Goal: Task Accomplishment & Management: Manage account settings

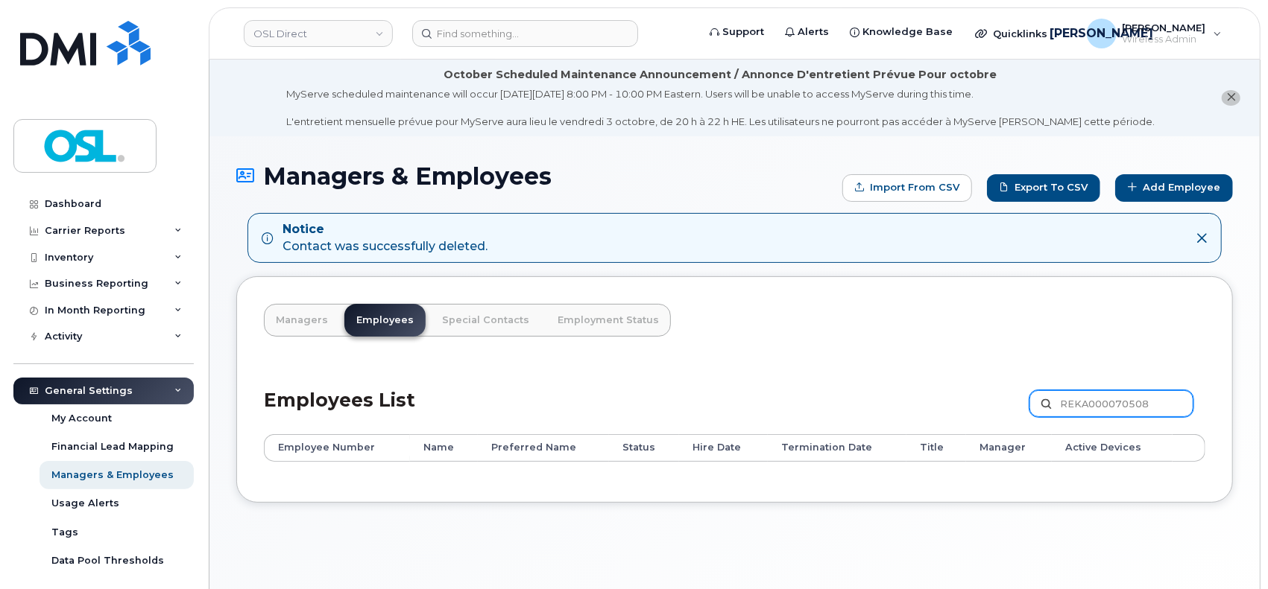
click at [1087, 402] on input "REKA000070508" at bounding box center [1111, 403] width 164 height 27
paste input "68459"
type input "REKA000068459"
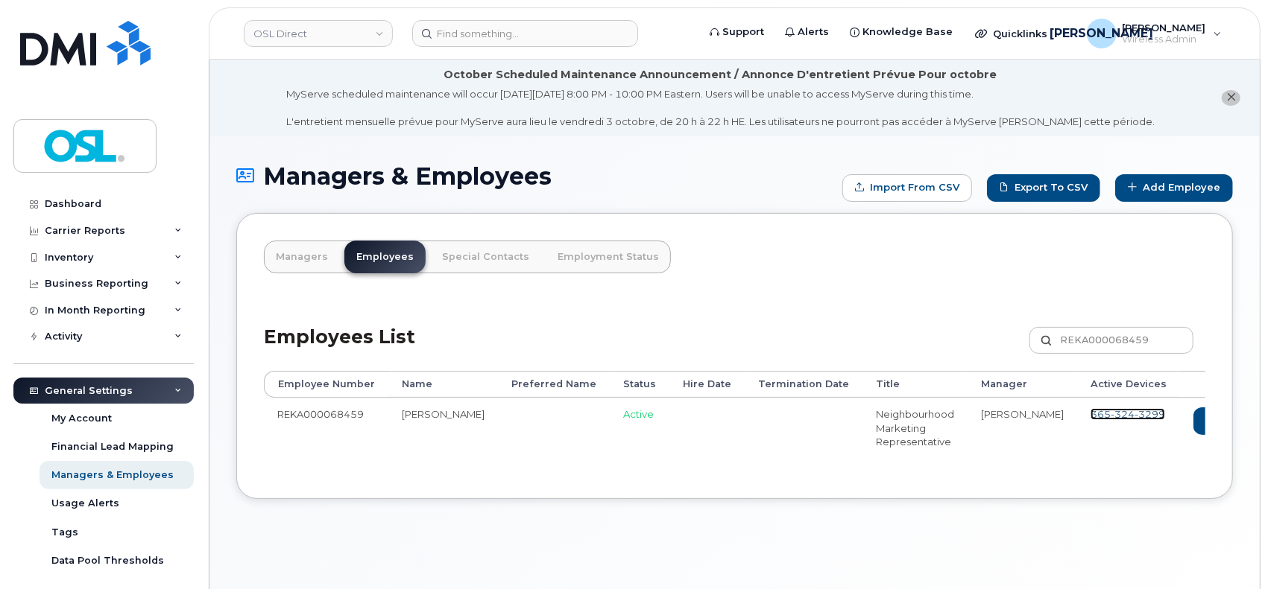
click at [1090, 410] on span "365 324 3299" at bounding box center [1127, 414] width 75 height 12
click at [1267, 417] on icon at bounding box center [1272, 421] width 8 height 8
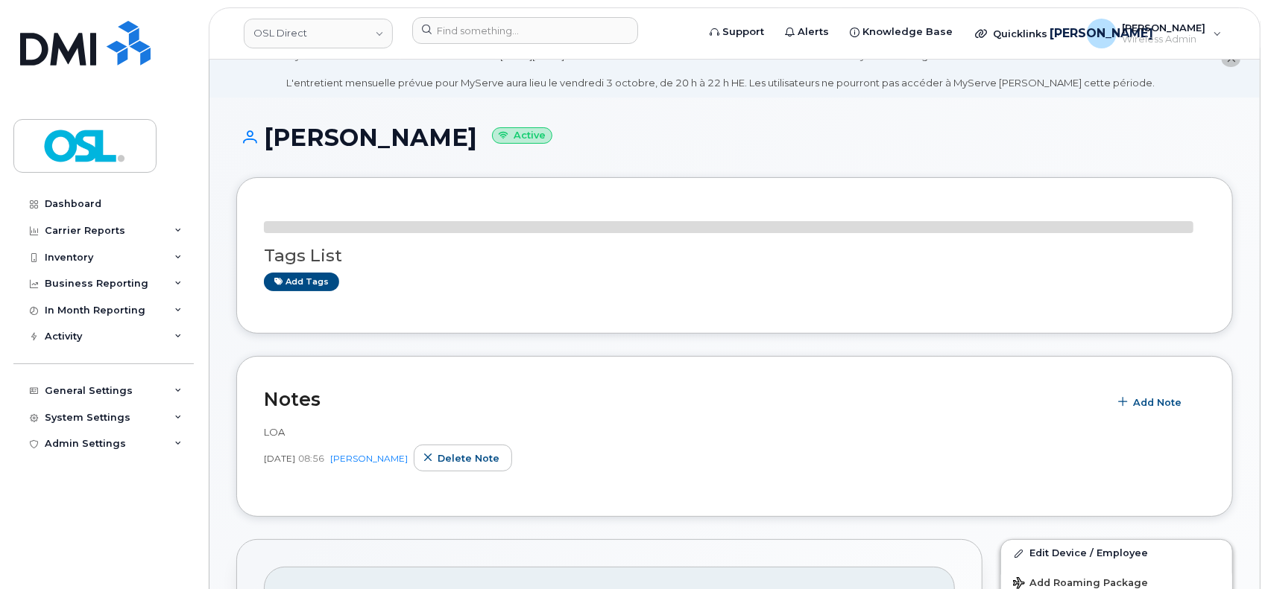
scroll to position [99, 0]
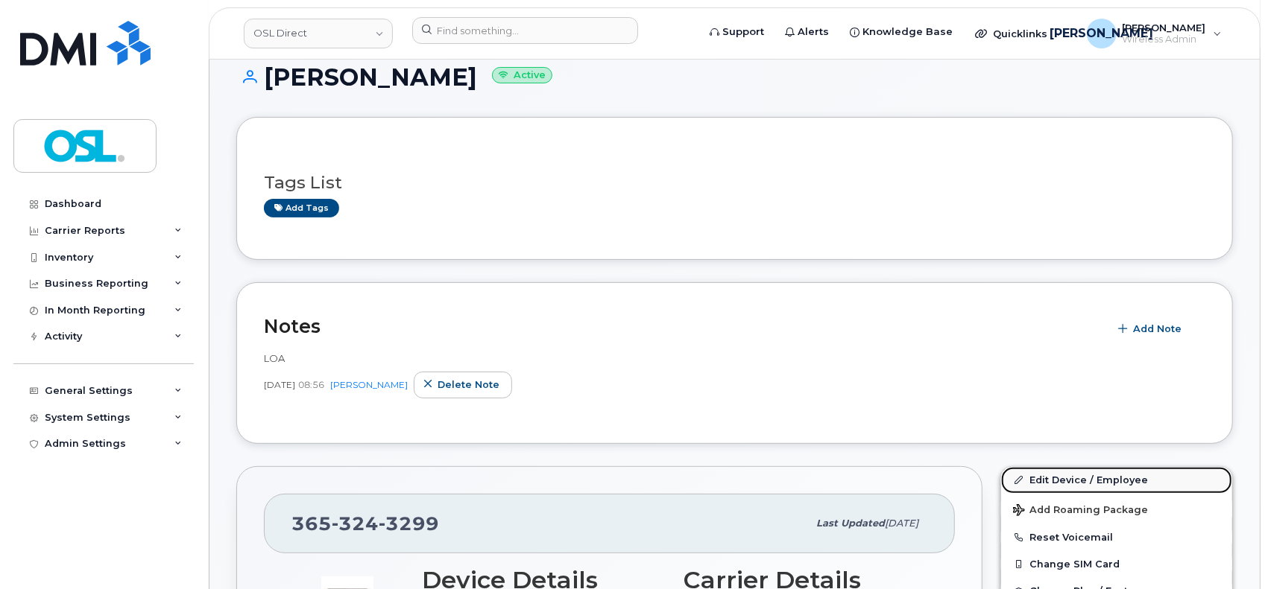
click at [1085, 483] on link "Edit Device / Employee" at bounding box center [1116, 480] width 231 height 27
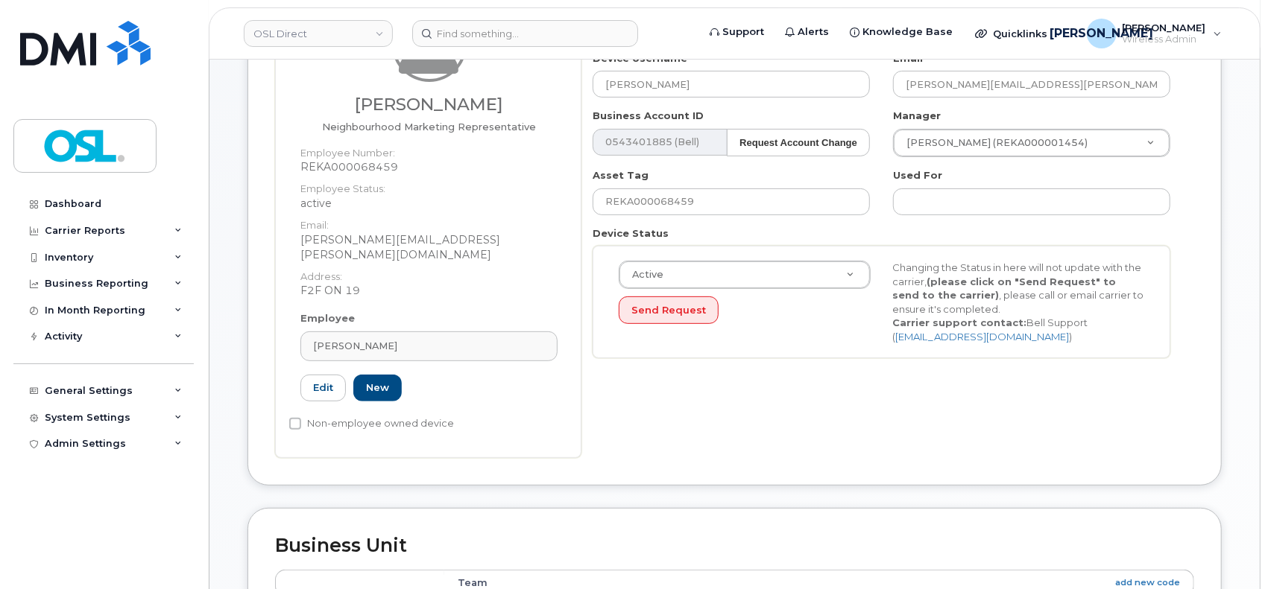
scroll to position [298, 0]
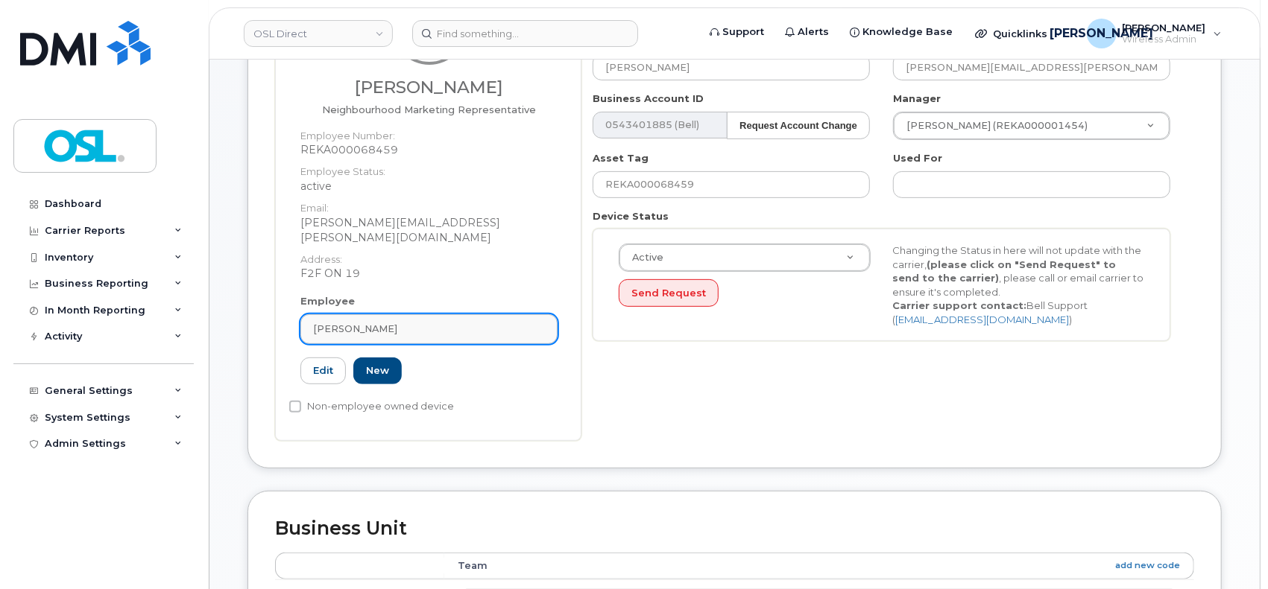
click at [419, 322] on div "Kulwant Singh" at bounding box center [429, 329] width 232 height 14
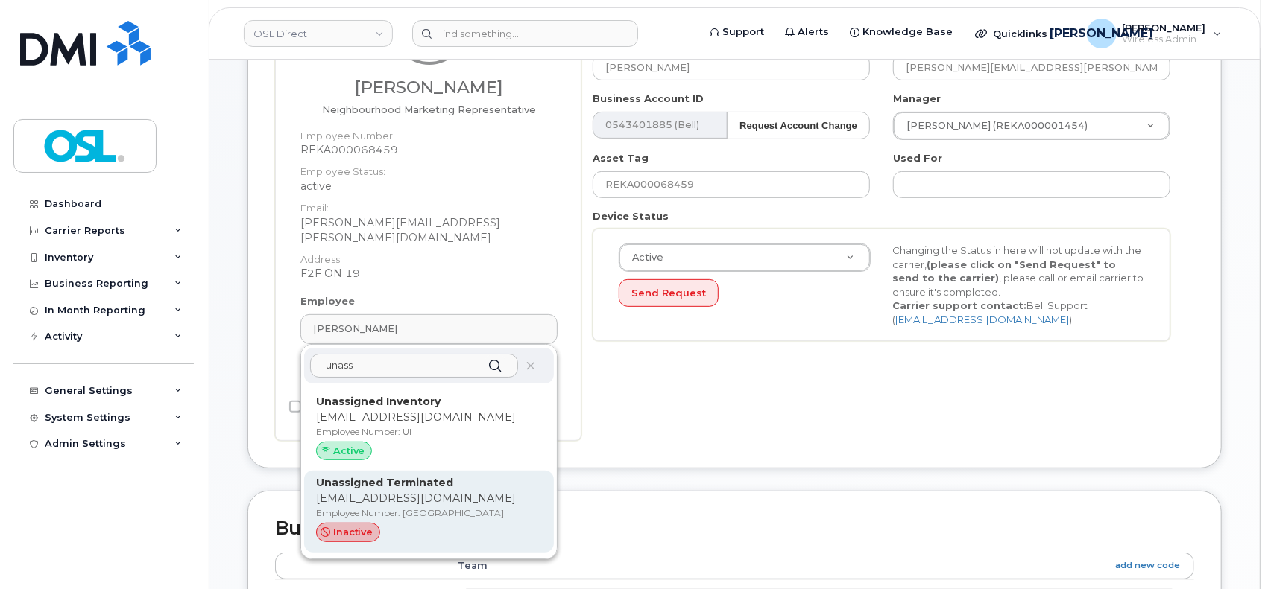
type input "unass"
click at [388, 476] on strong "Unassigned Terminated" at bounding box center [384, 482] width 137 height 13
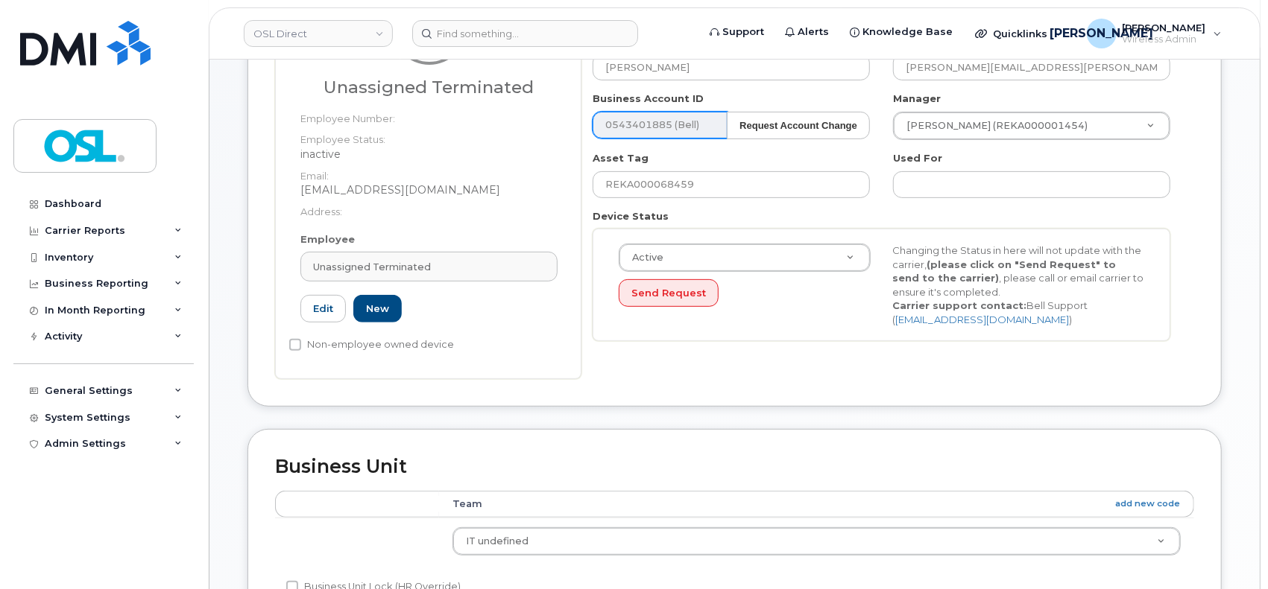
type input "UT"
type input "Unassigned Terminated"
type input "[EMAIL_ADDRESS][DOMAIN_NAME]"
type input "4117510"
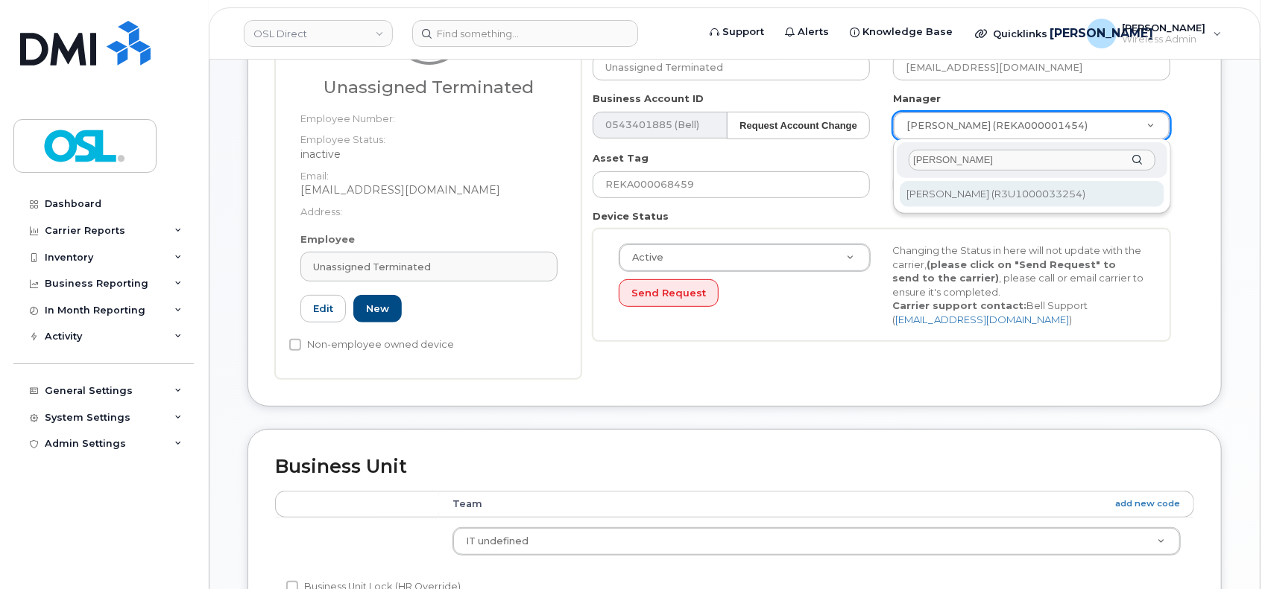
type input "[PERSON_NAME]"
type input "1527344"
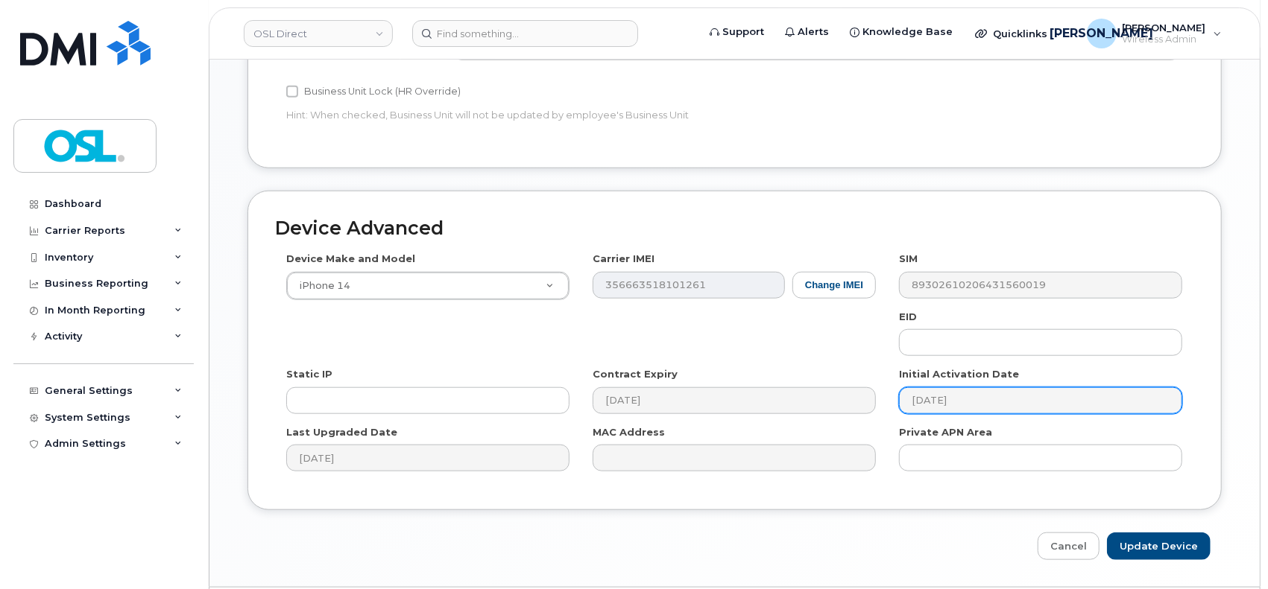
scroll to position [794, 0]
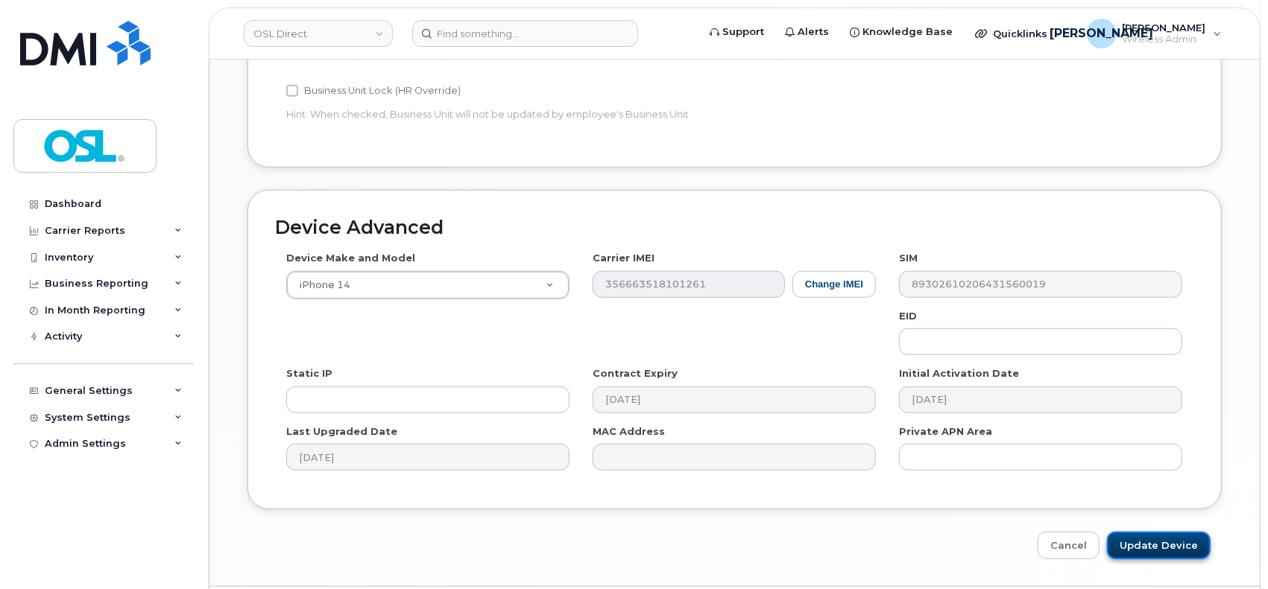
click at [1142, 539] on input "Update Device" at bounding box center [1159, 546] width 104 height 28
type input "Saving..."
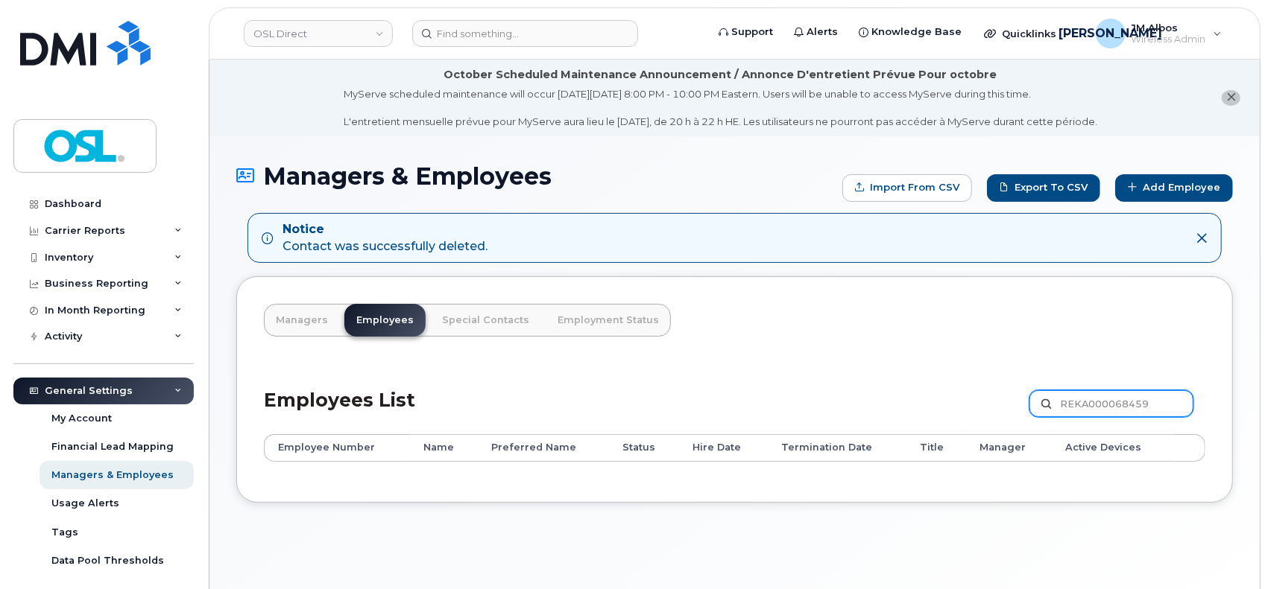
click at [1122, 402] on input "REKA000068459" at bounding box center [1111, 403] width 164 height 27
paste input "70665"
type input "REKA000070665"
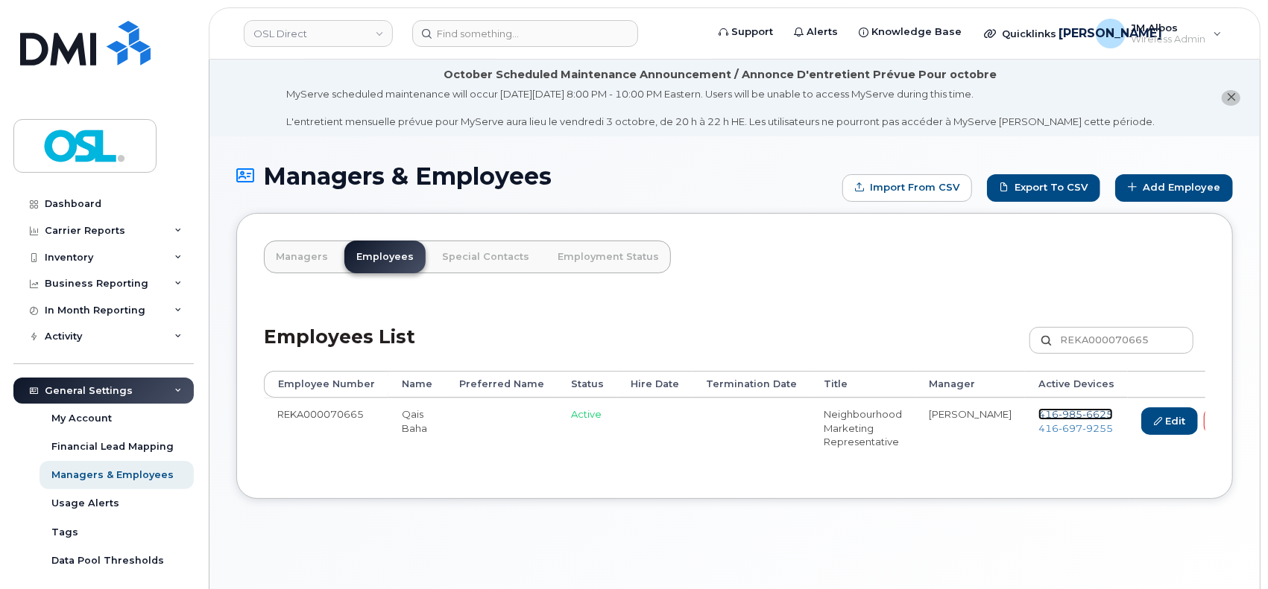
click at [1038, 417] on span "[PHONE_NUMBER]" at bounding box center [1075, 414] width 75 height 12
click at [1058, 431] on span "697" at bounding box center [1070, 429] width 24 height 12
click at [1204, 417] on link "Delete" at bounding box center [1240, 422] width 72 height 28
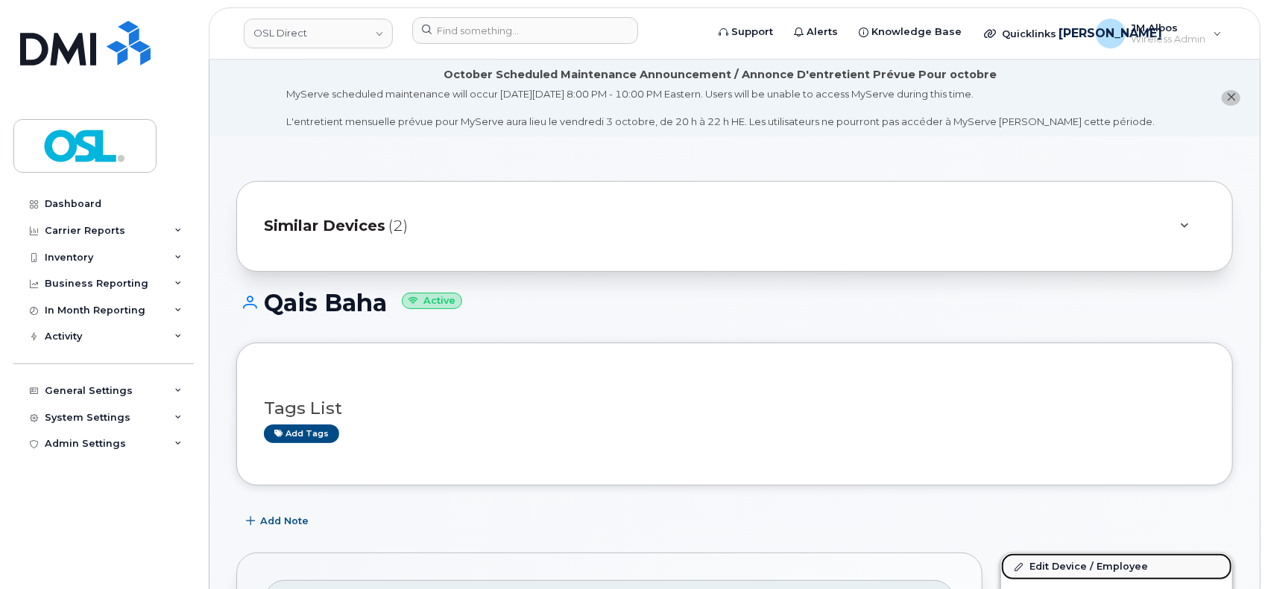
click at [1053, 564] on link "Edit Device / Employee" at bounding box center [1116, 567] width 231 height 27
click at [1054, 562] on link "Edit Device / Employee" at bounding box center [1116, 567] width 231 height 27
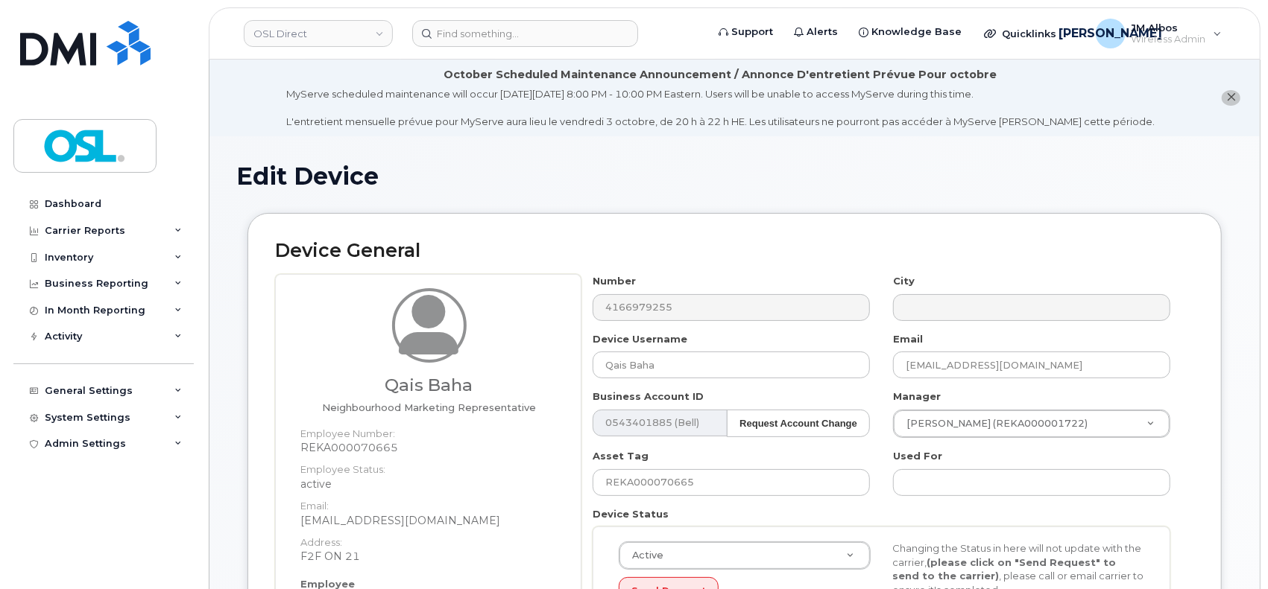
scroll to position [496, 0]
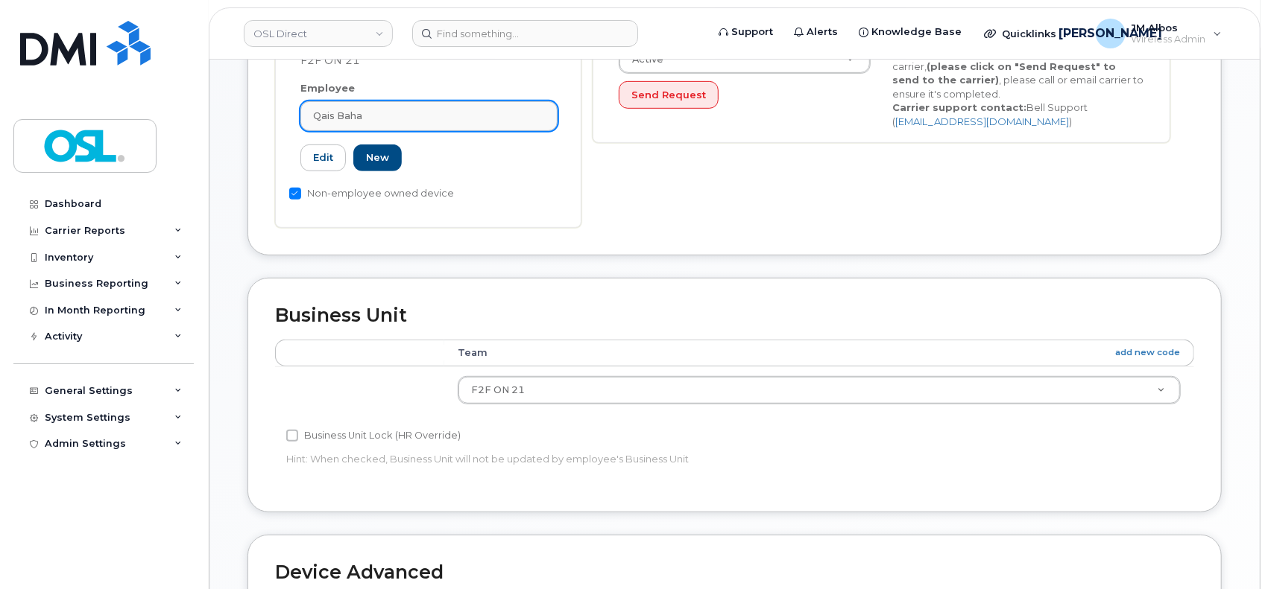
click at [377, 116] on div "Qais Baha" at bounding box center [429, 116] width 232 height 14
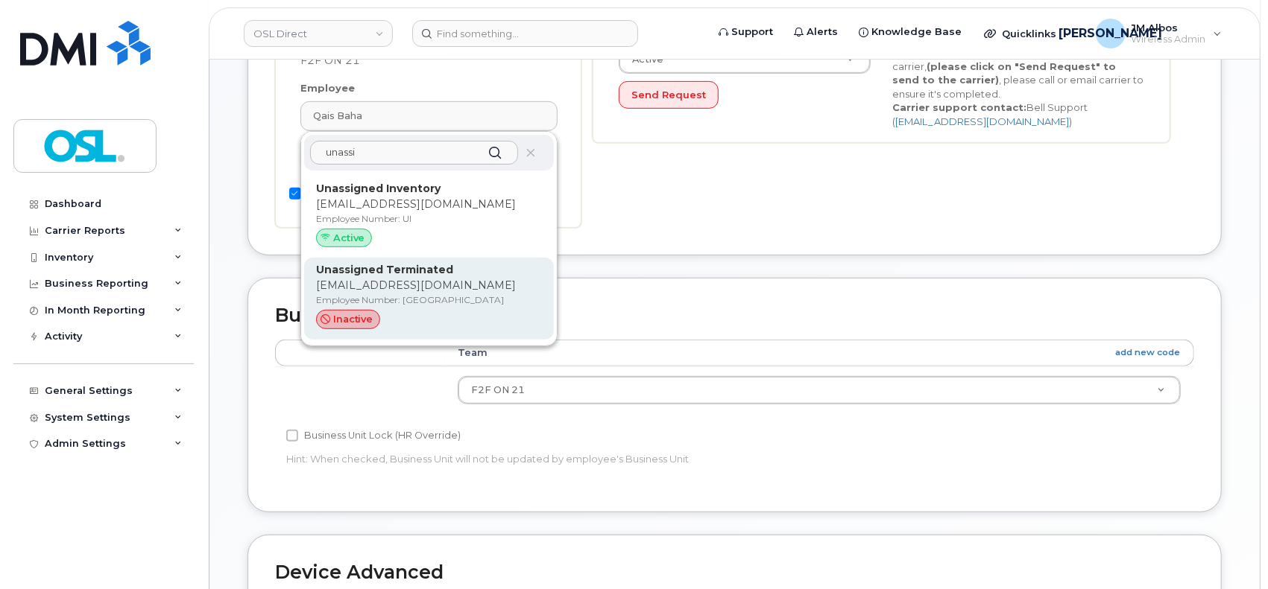
type input "unassi"
click at [385, 291] on p "support_2@osldirect.com" at bounding box center [429, 286] width 226 height 16
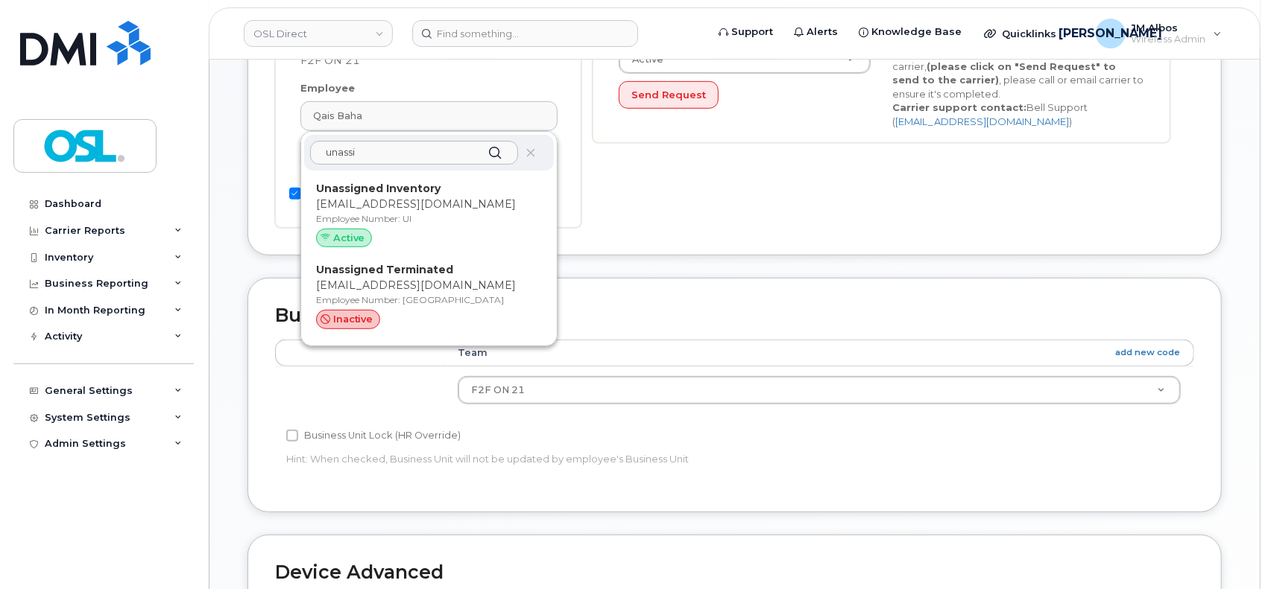
type input "UT"
type input "Unassigned Terminated"
type input "support_2@osldirect.com"
type input "4117510"
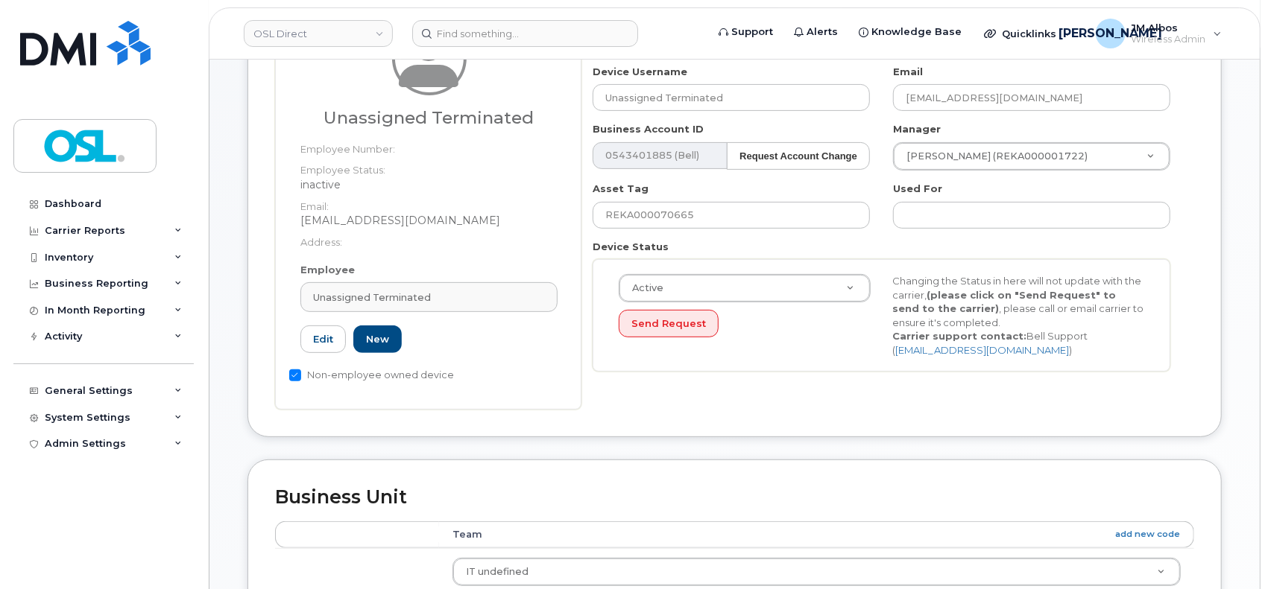
scroll to position [265, 0]
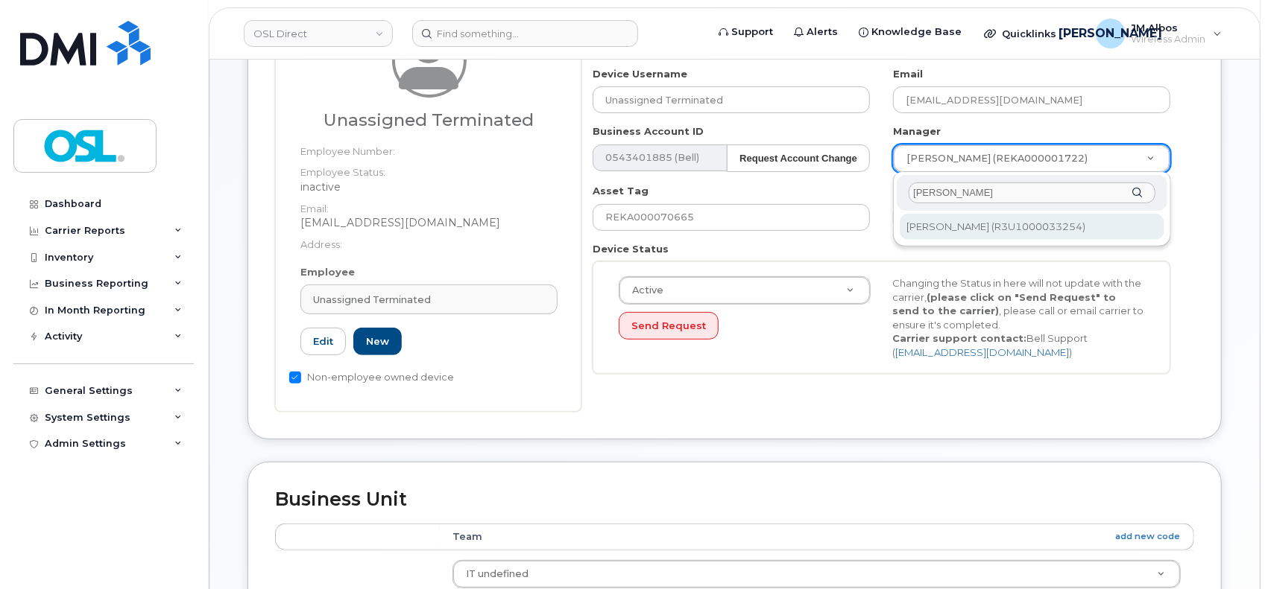
type input "patry"
type input "1527344"
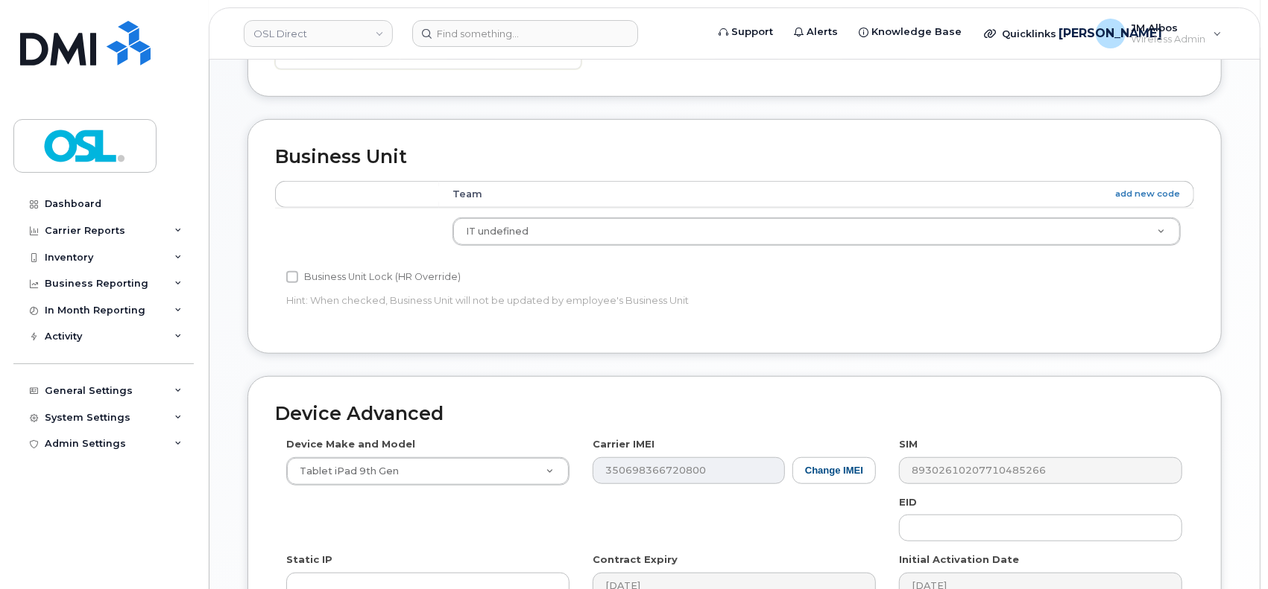
scroll to position [762, 0]
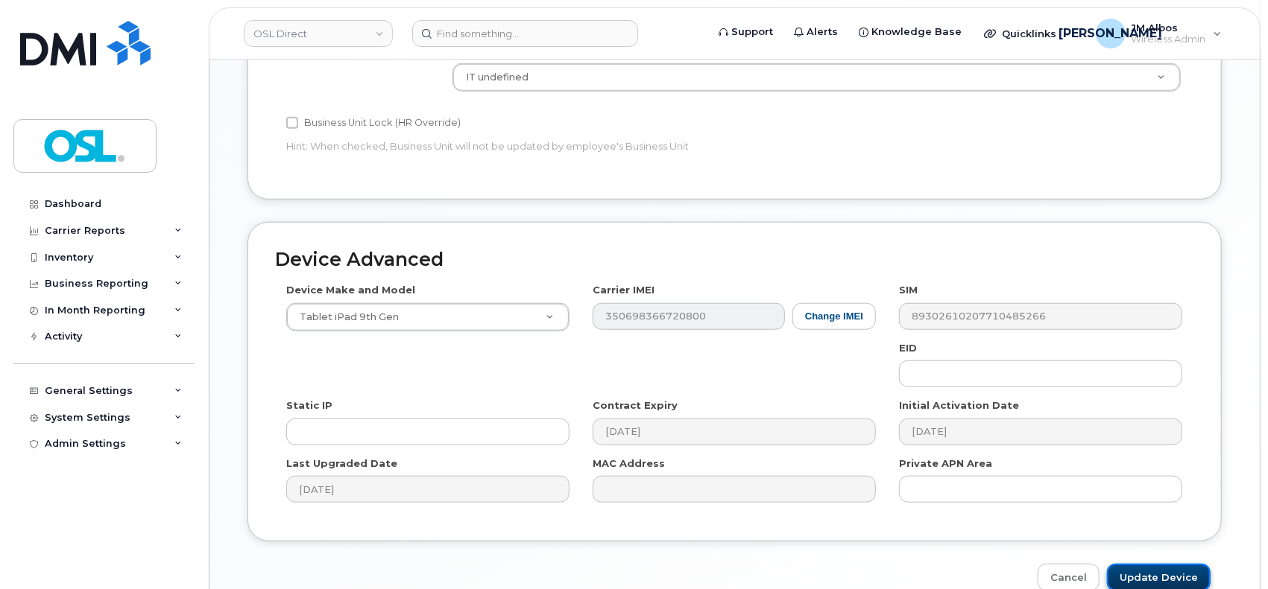
click at [1144, 569] on input "Update Device" at bounding box center [1159, 578] width 104 height 28
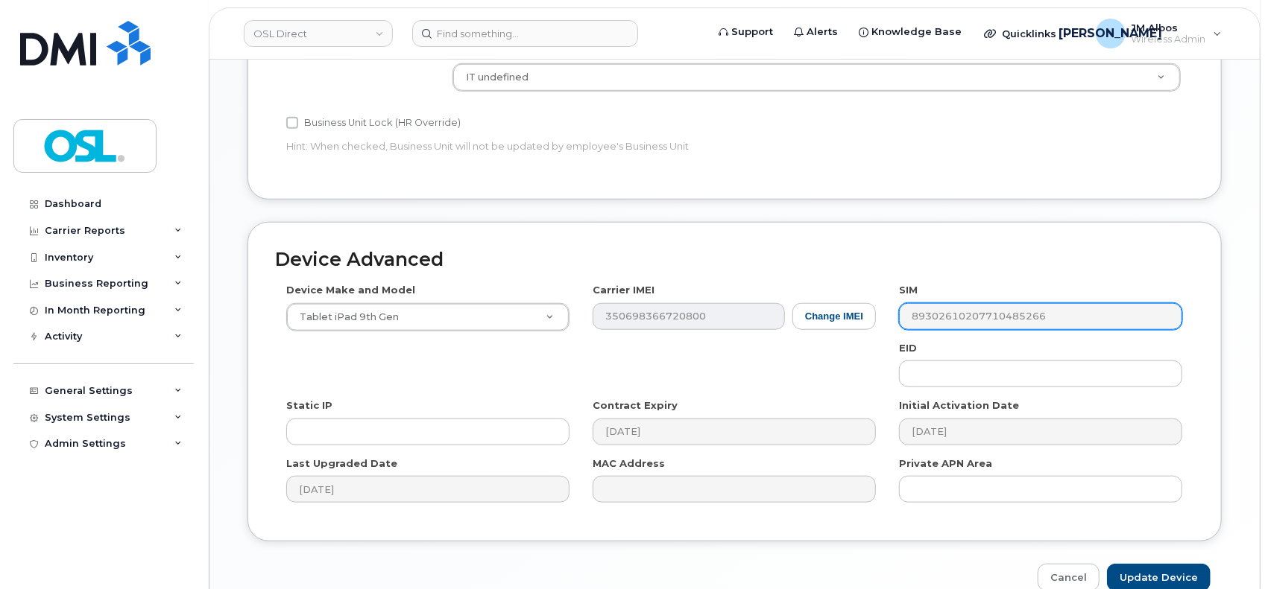
type input "Saving..."
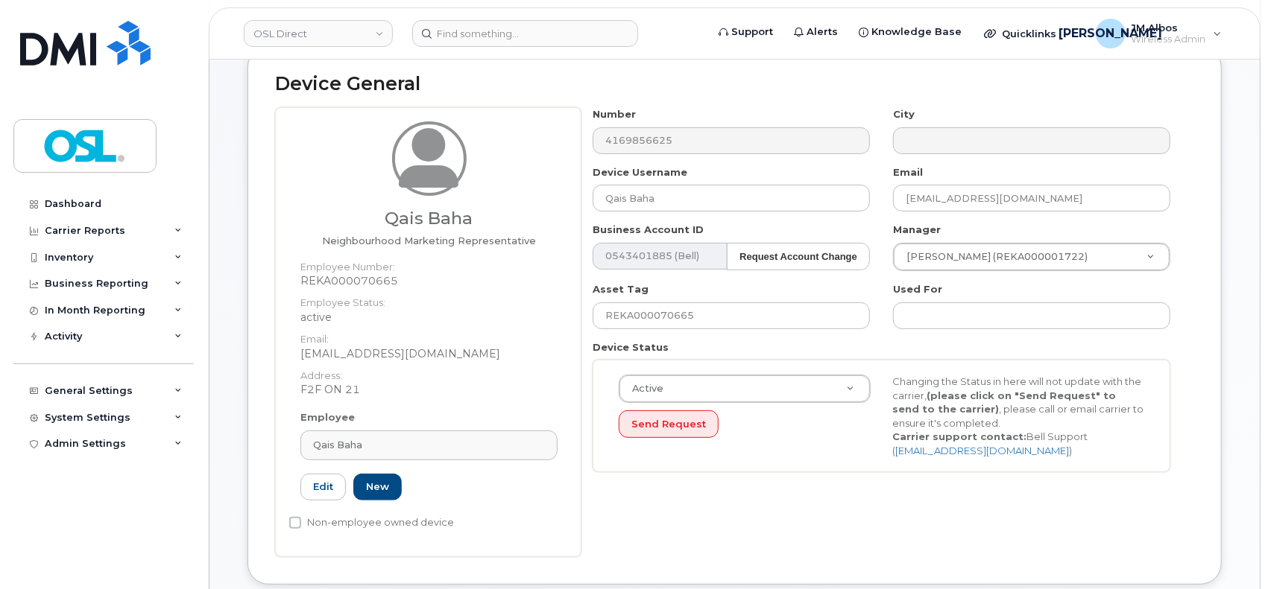
scroll to position [198, 0]
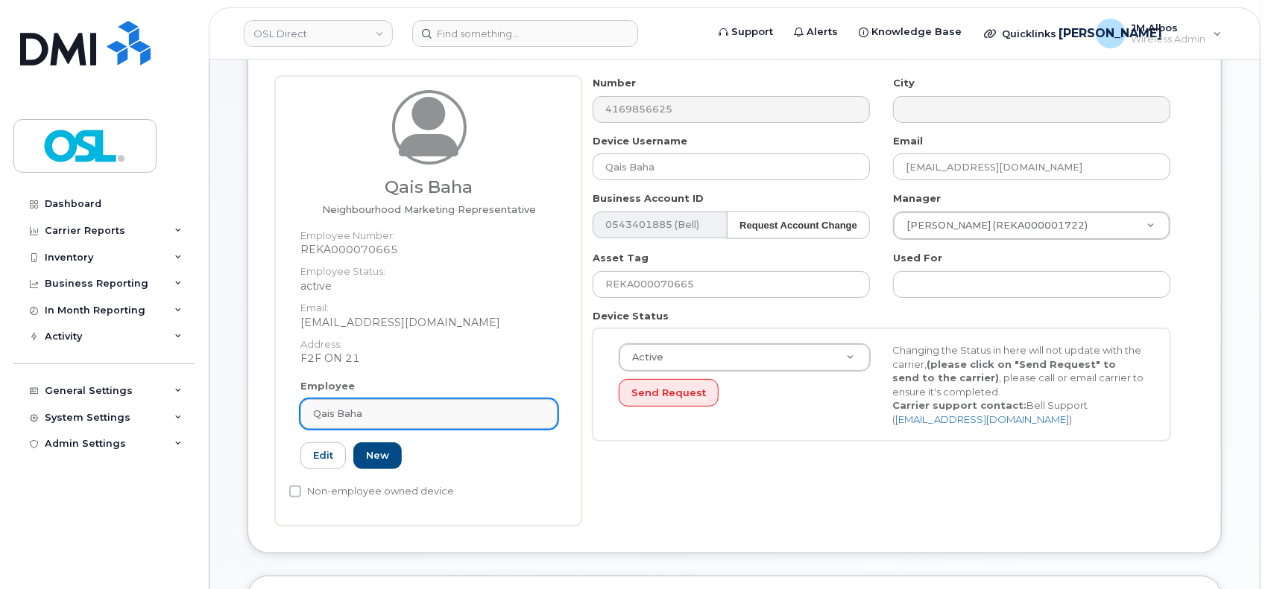
click at [426, 399] on link "Qais Baha" at bounding box center [428, 414] width 257 height 30
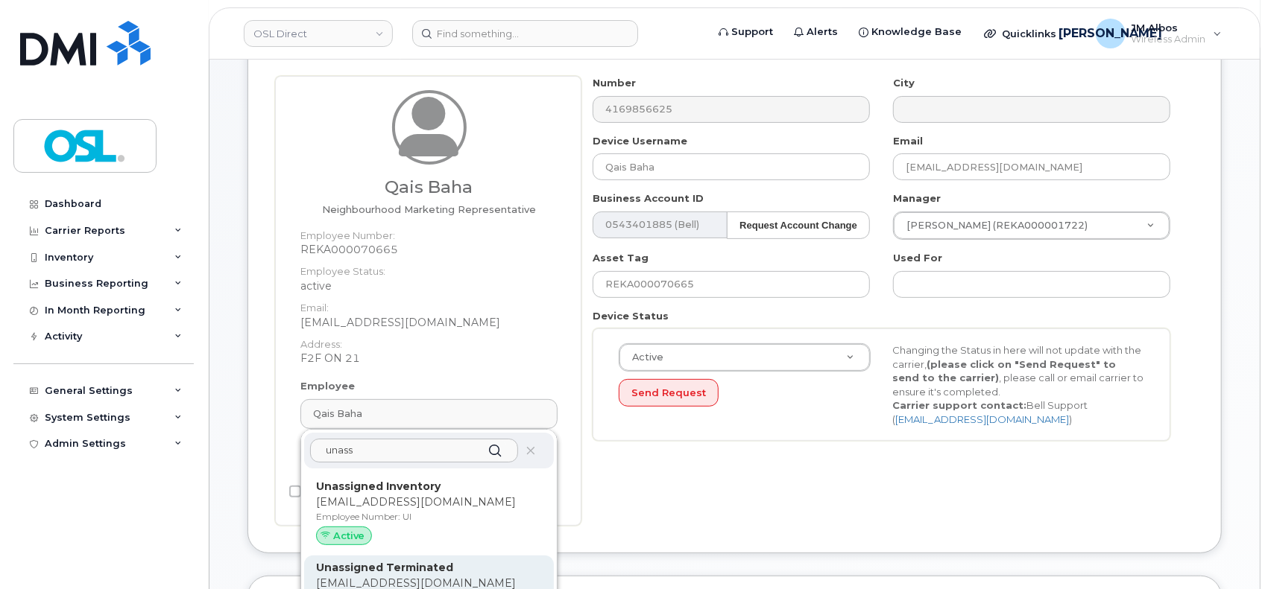
type input "unass"
click at [406, 559] on div "Unassigned Terminated support_2@osldirect.com Employee Number: UT inactive" at bounding box center [429, 597] width 250 height 82
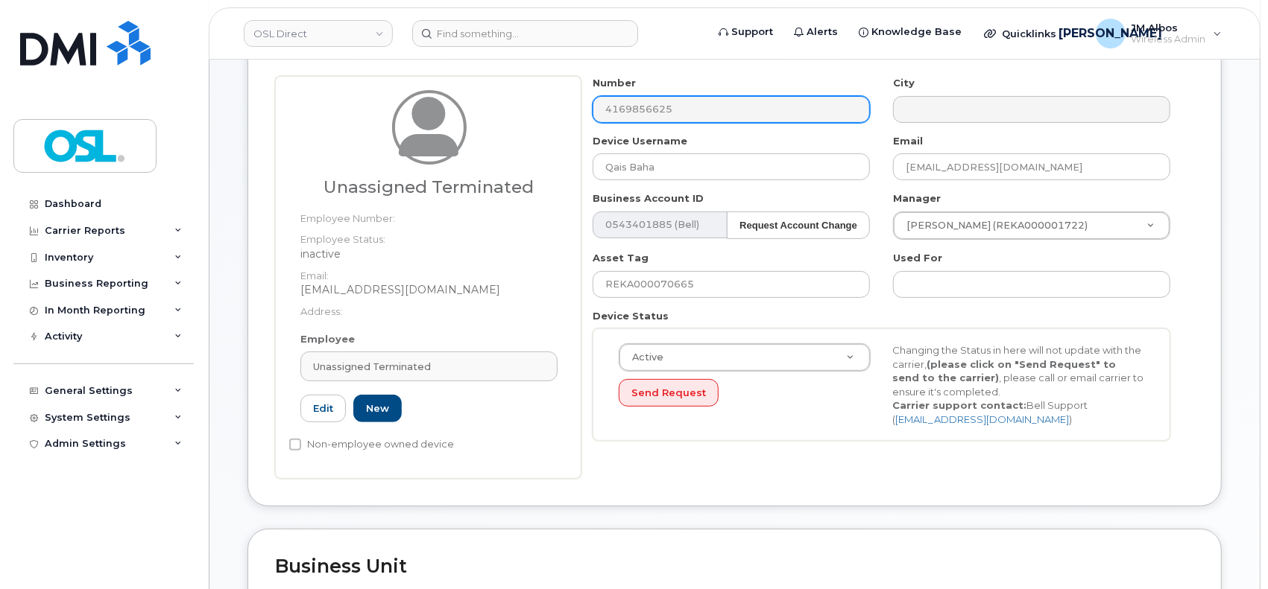
type input "UT"
type input "Unassigned Terminated"
type input "[EMAIL_ADDRESS][DOMAIN_NAME]"
type input "4117510"
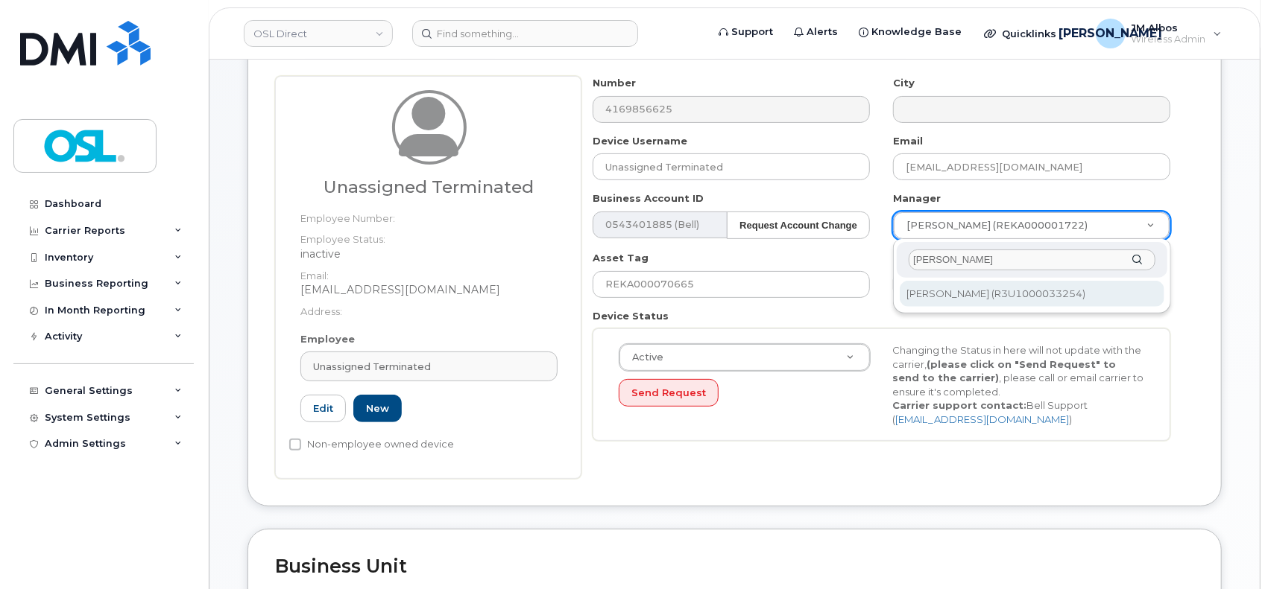
type input "patry"
type input "1527344"
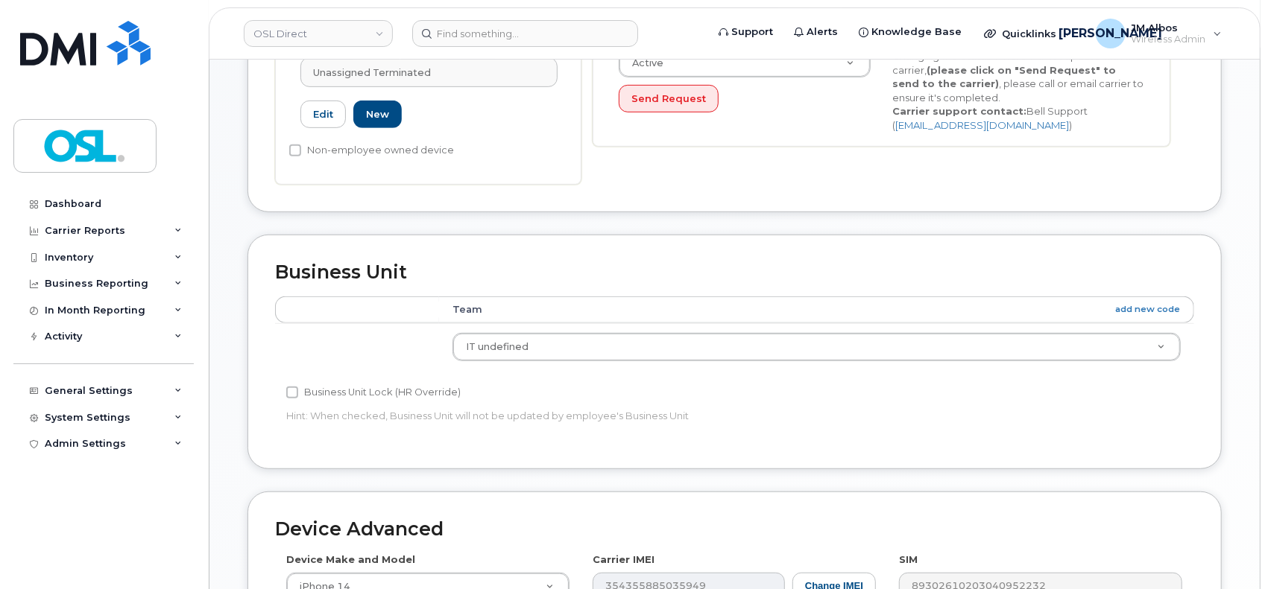
scroll to position [837, 0]
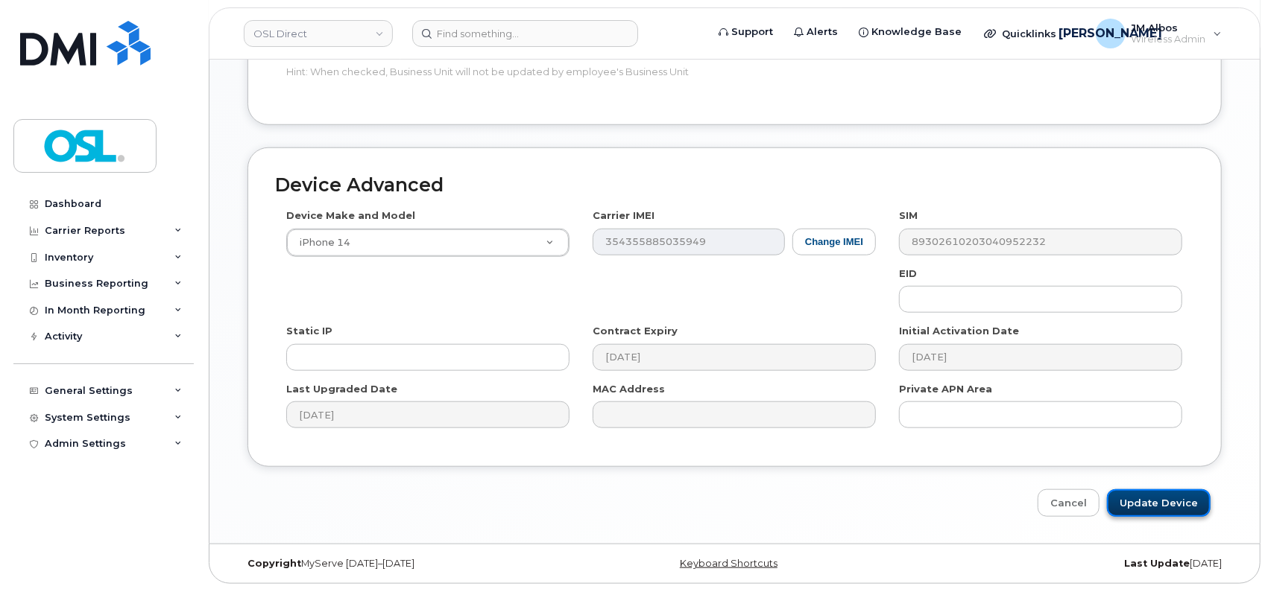
click at [1158, 502] on input "Update Device" at bounding box center [1159, 504] width 104 height 28
type input "Saving..."
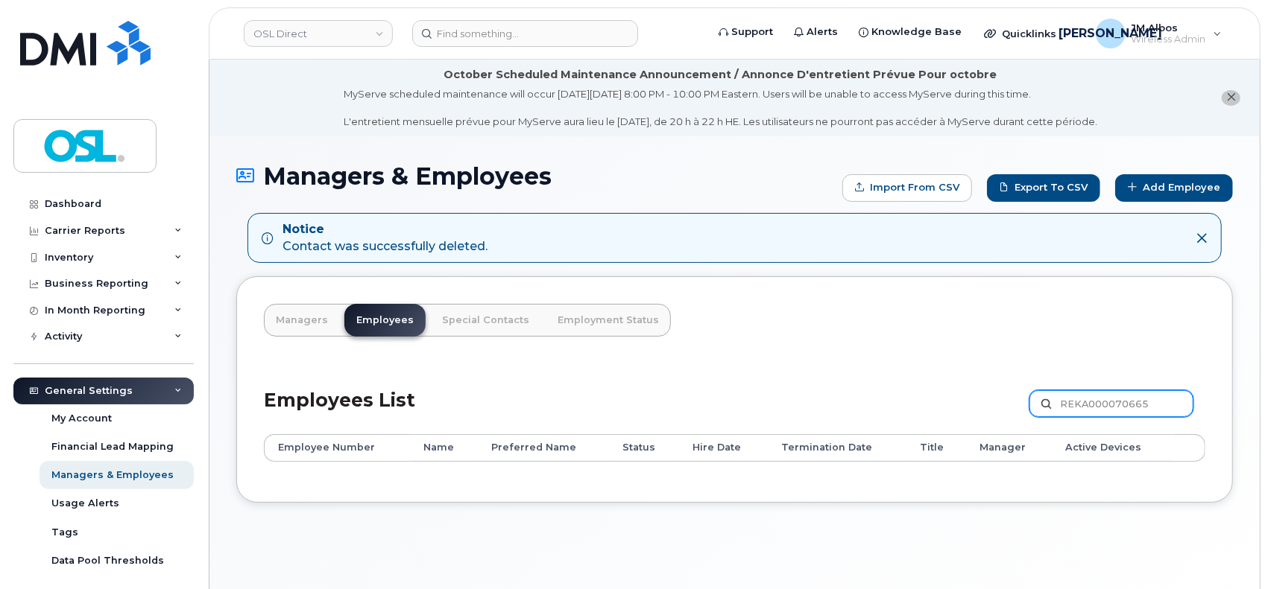
click at [1095, 399] on input "REKA000070665" at bounding box center [1111, 403] width 164 height 27
paste input "15524"
type input "REKA000155245"
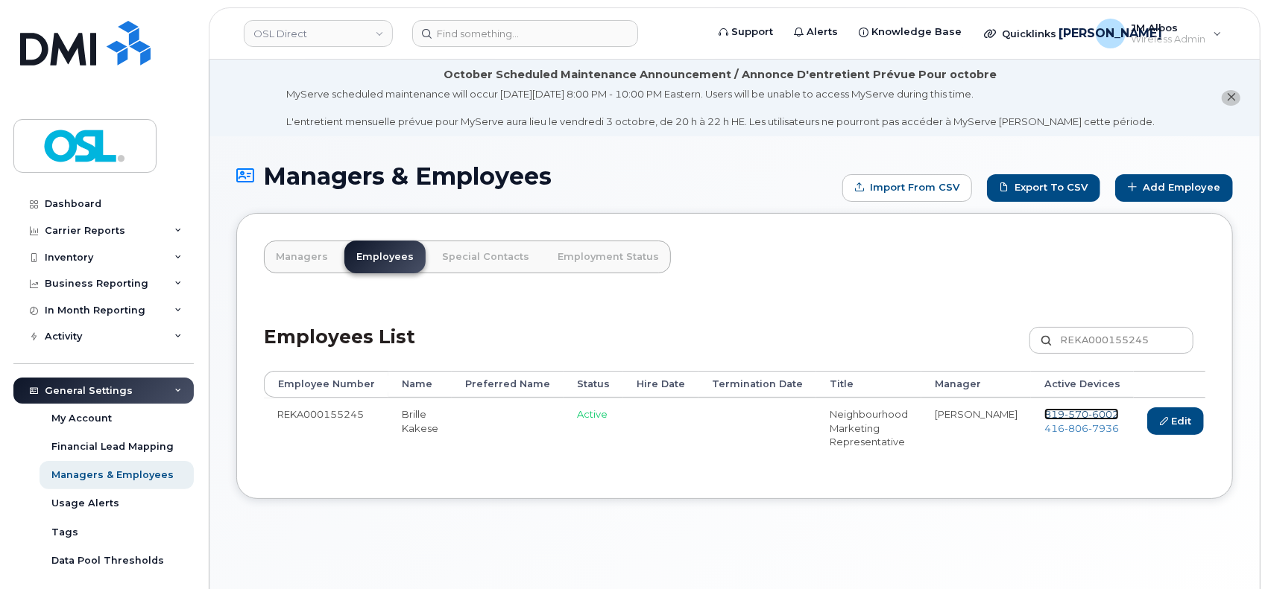
click at [1064, 414] on span "570" at bounding box center [1076, 414] width 24 height 12
click at [1064, 431] on span "806" at bounding box center [1076, 429] width 24 height 12
click at [1210, 420] on link "Delete" at bounding box center [1246, 422] width 72 height 28
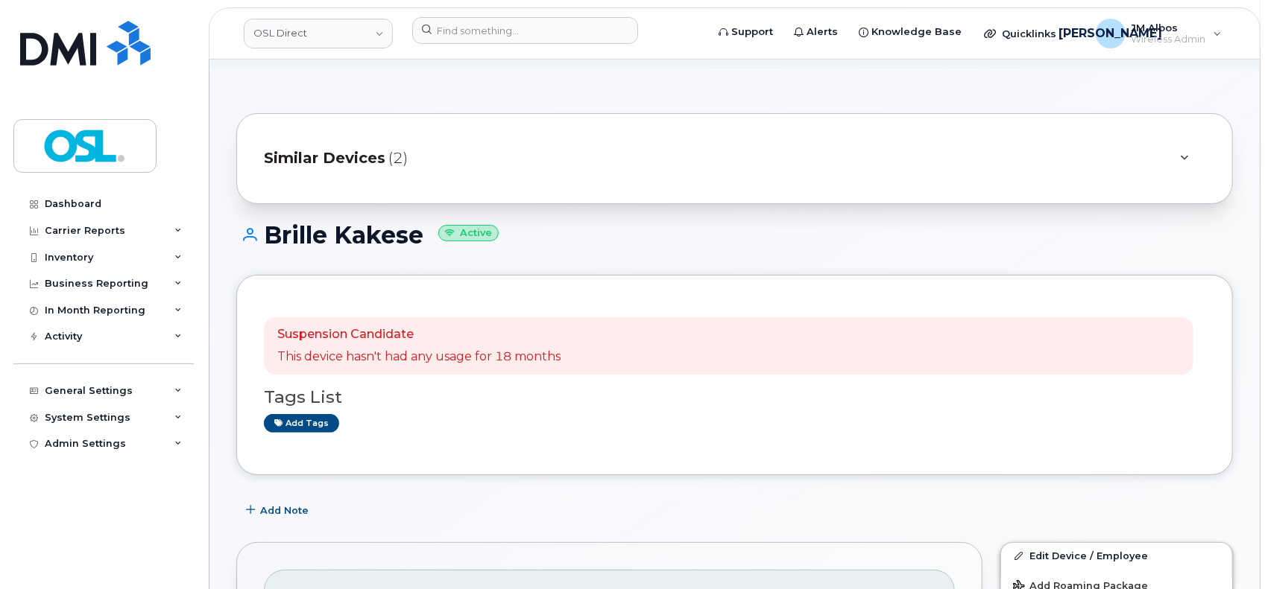
scroll to position [99, 0]
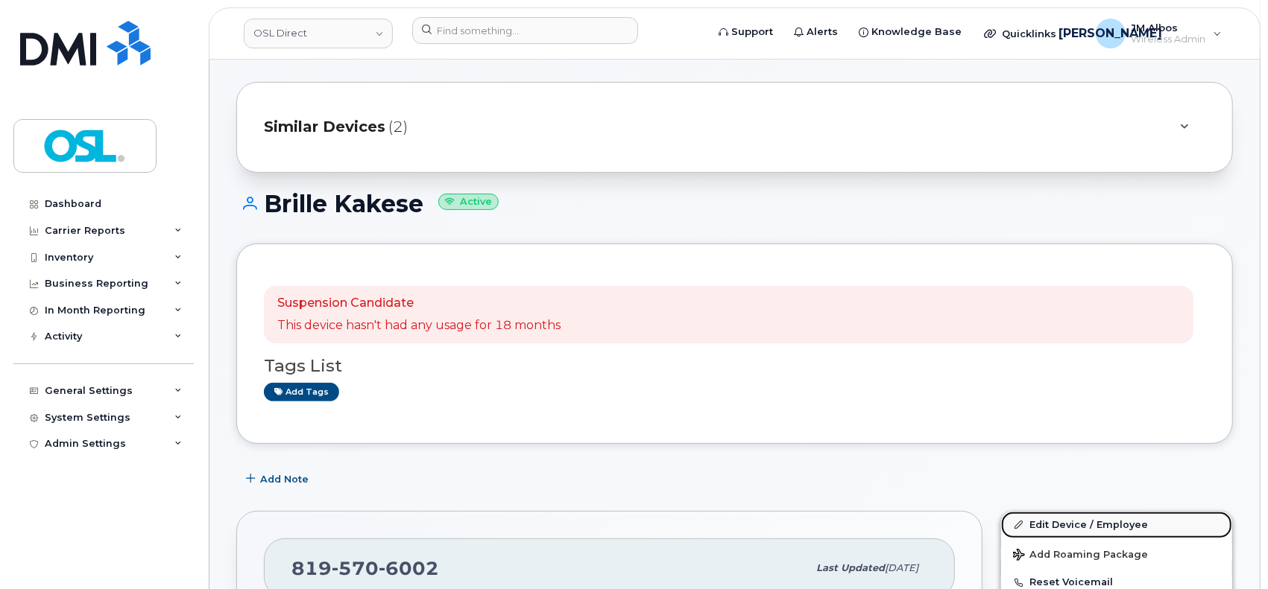
click at [1036, 525] on link "Edit Device / Employee" at bounding box center [1116, 525] width 231 height 27
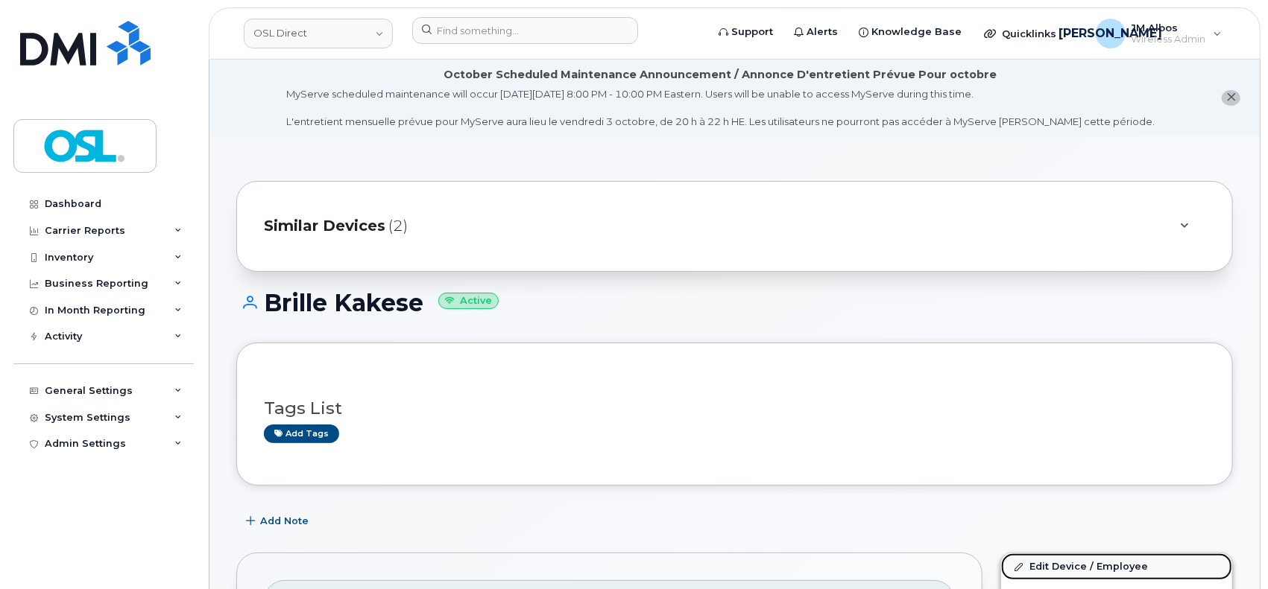
click at [1076, 561] on link "Edit Device / Employee" at bounding box center [1116, 567] width 231 height 27
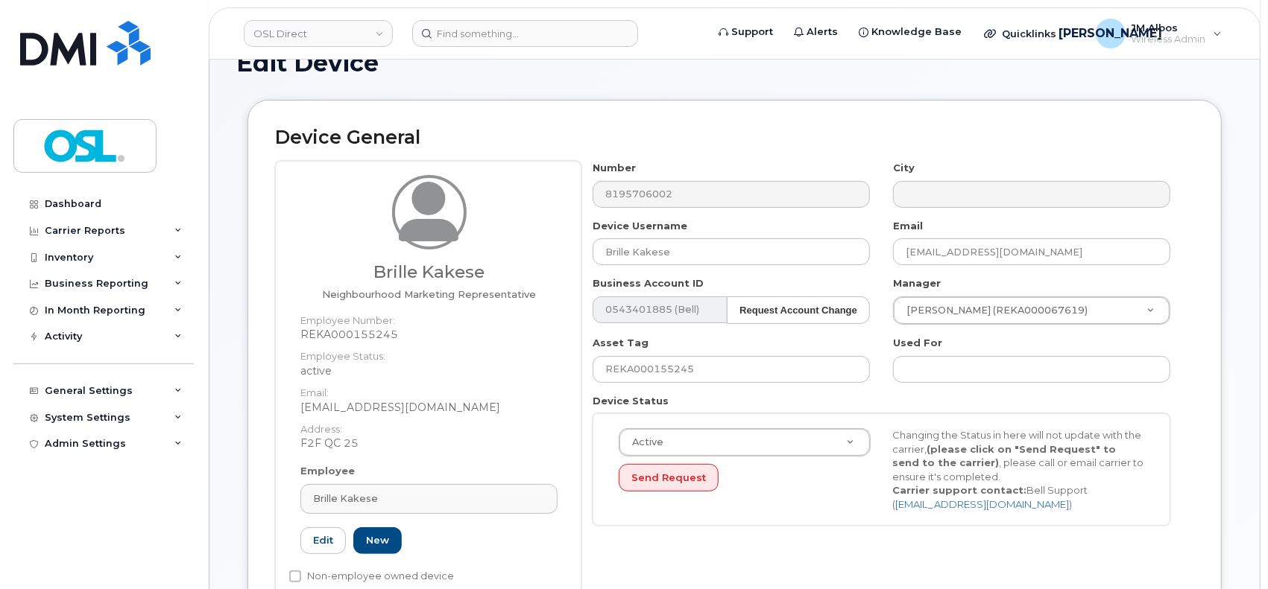
scroll to position [298, 0]
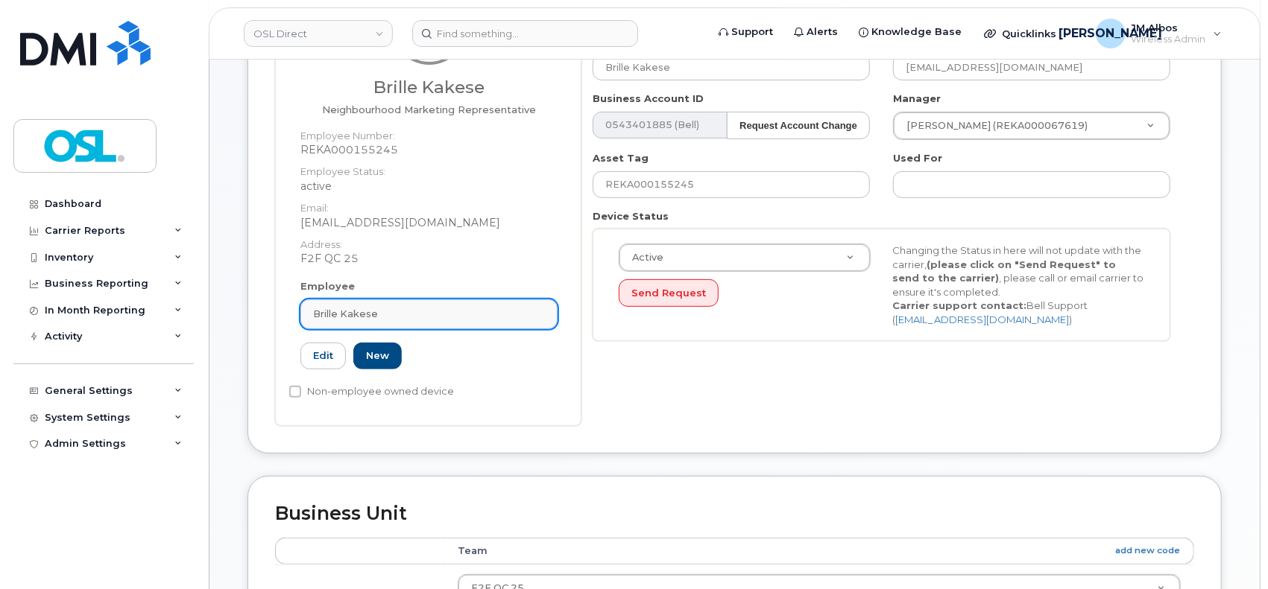
click at [381, 317] on div "Brille Kakese" at bounding box center [429, 314] width 232 height 14
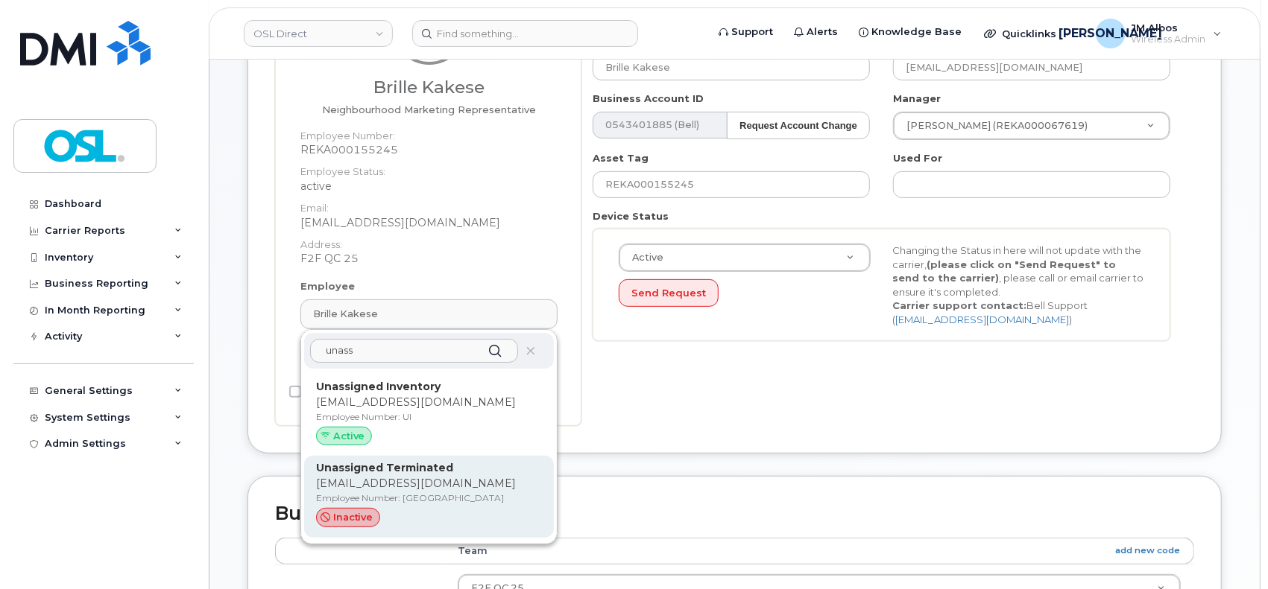
type input "unass"
click at [405, 488] on p "[EMAIL_ADDRESS][DOMAIN_NAME]" at bounding box center [429, 484] width 226 height 16
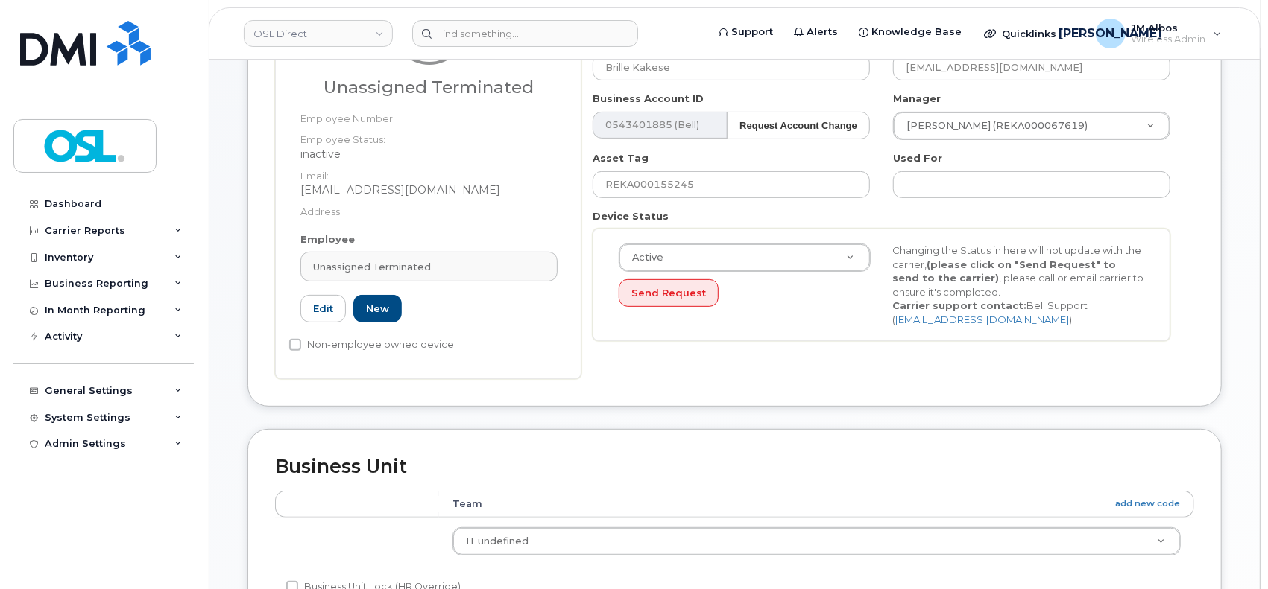
type input "UT"
type input "Unassigned Terminated"
type input "[EMAIL_ADDRESS][DOMAIN_NAME]"
type input "4117510"
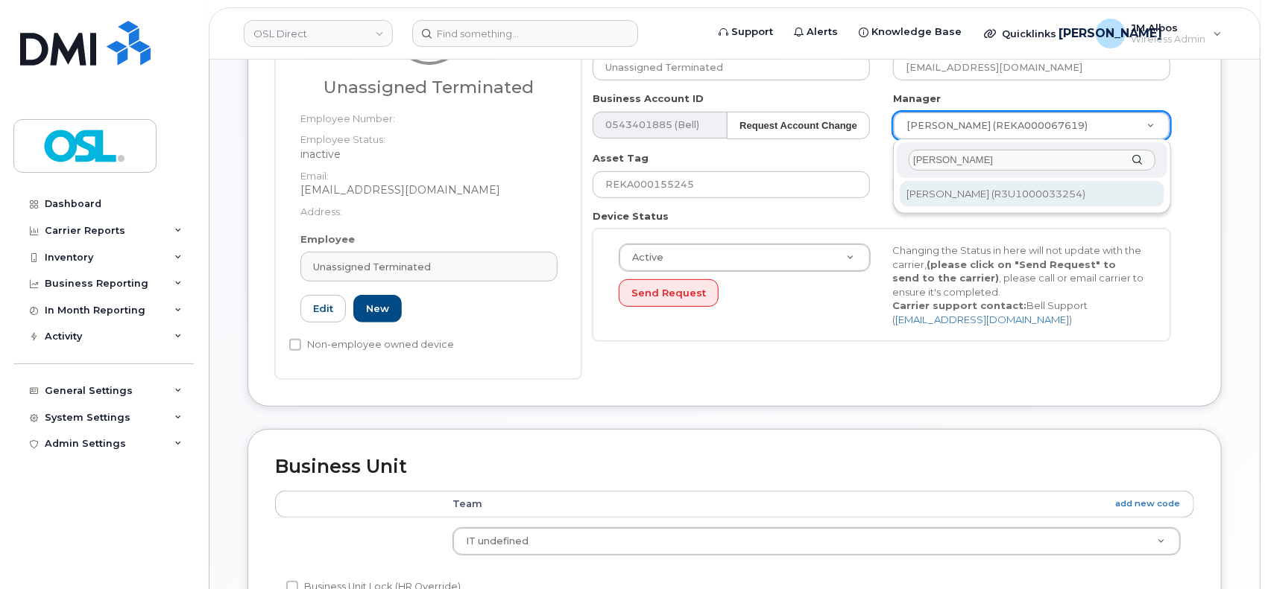
type input "[PERSON_NAME]"
type input "1527344"
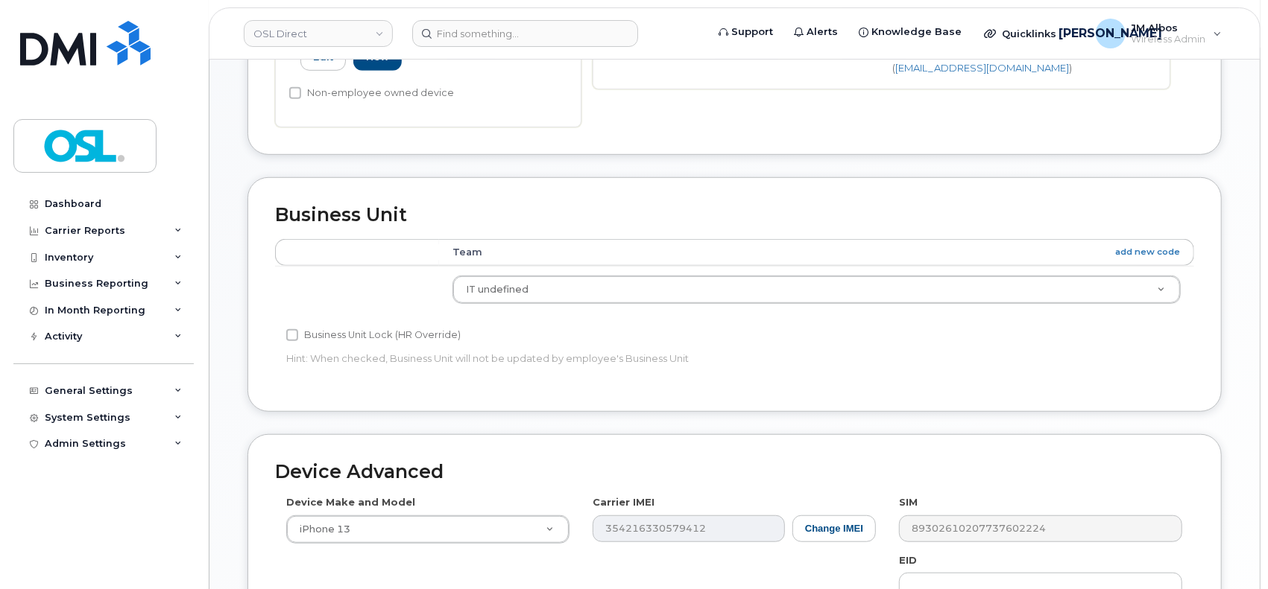
scroll to position [837, 0]
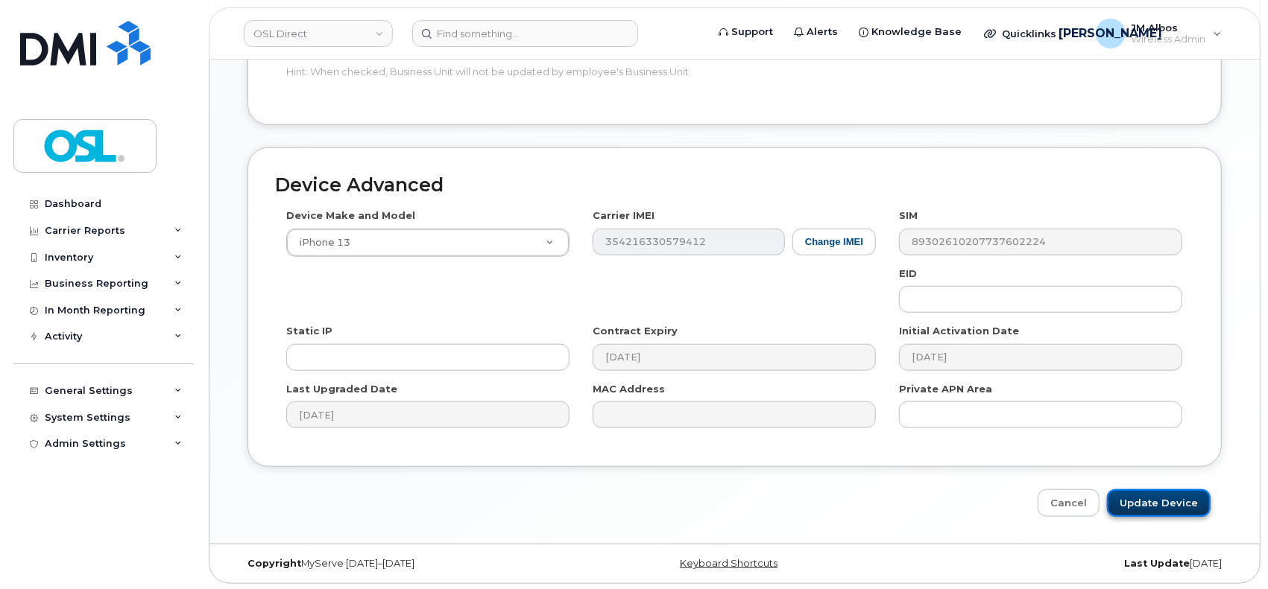
click at [1142, 510] on input "Update Device" at bounding box center [1159, 504] width 104 height 28
type input "Saving..."
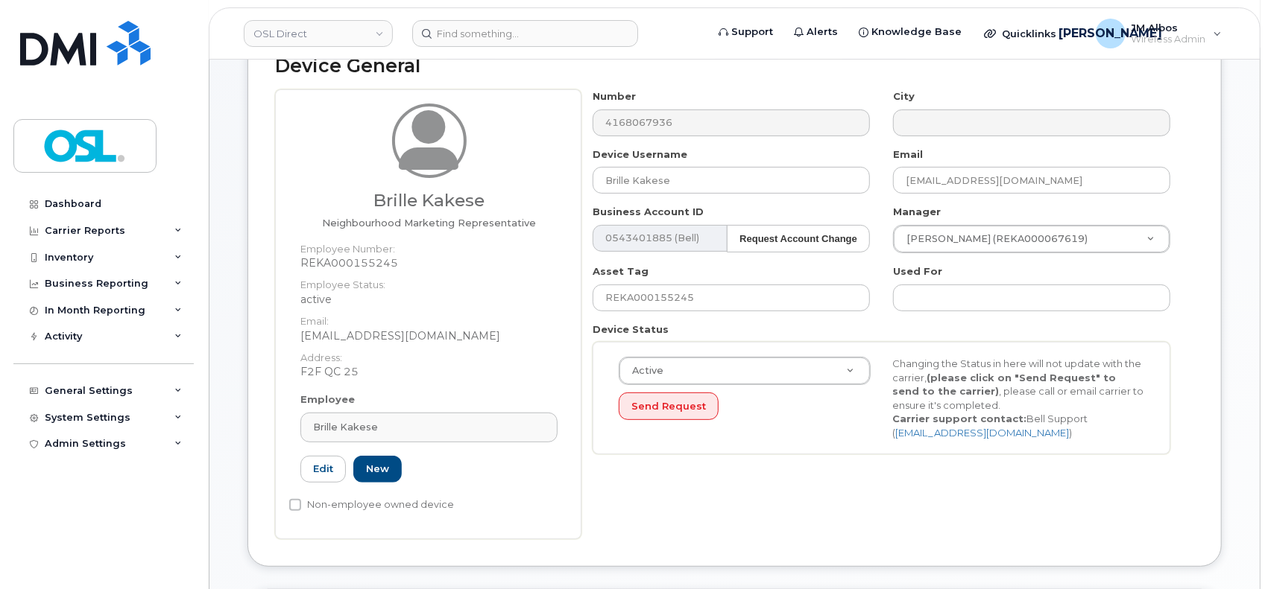
scroll to position [298, 0]
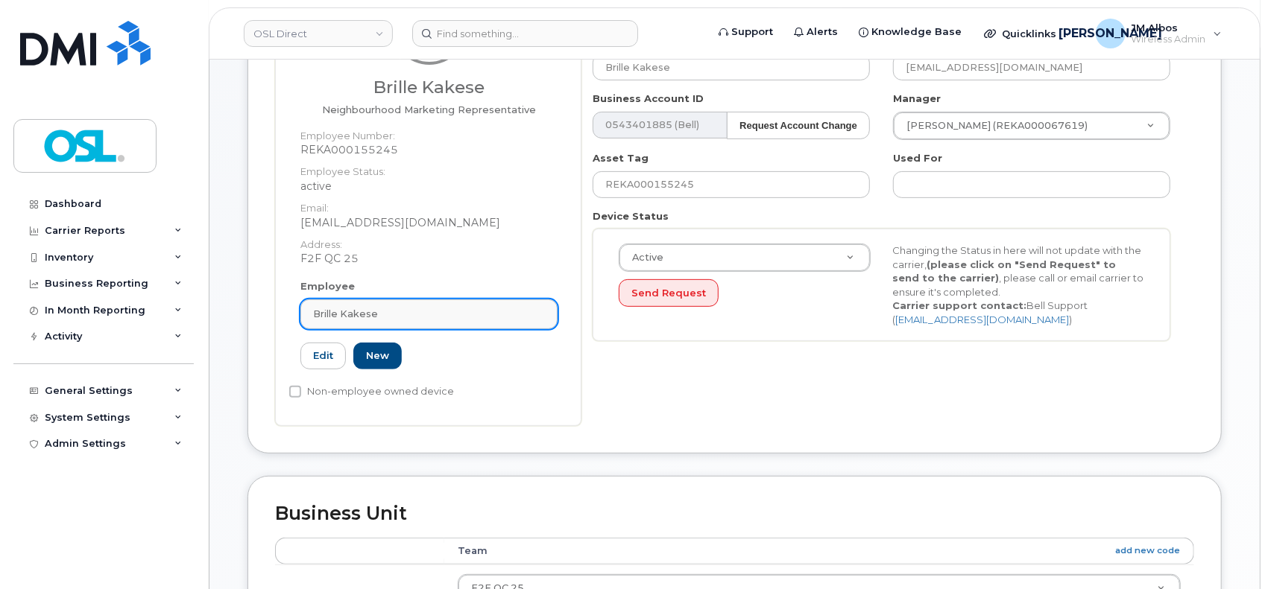
click at [438, 309] on div "Brille Kakese" at bounding box center [429, 314] width 232 height 14
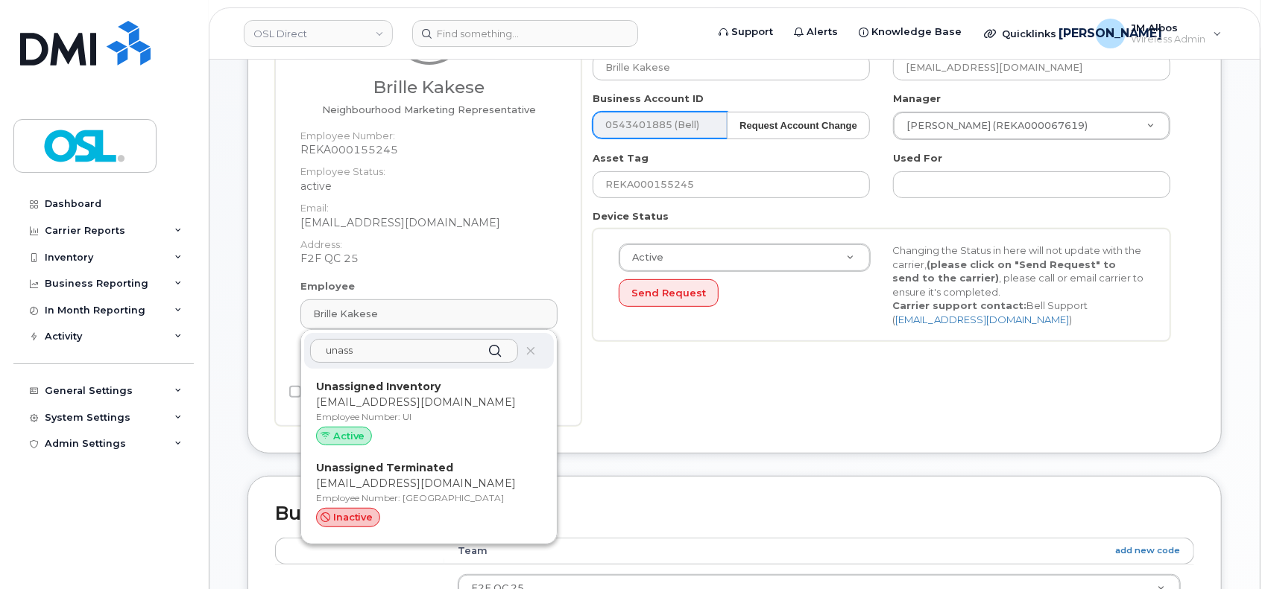
type input "unass"
click at [434, 485] on p "support_2@osldirect.com" at bounding box center [429, 484] width 226 height 16
type input "UT"
type input "Unassigned Terminated"
type input "support_2@osldirect.com"
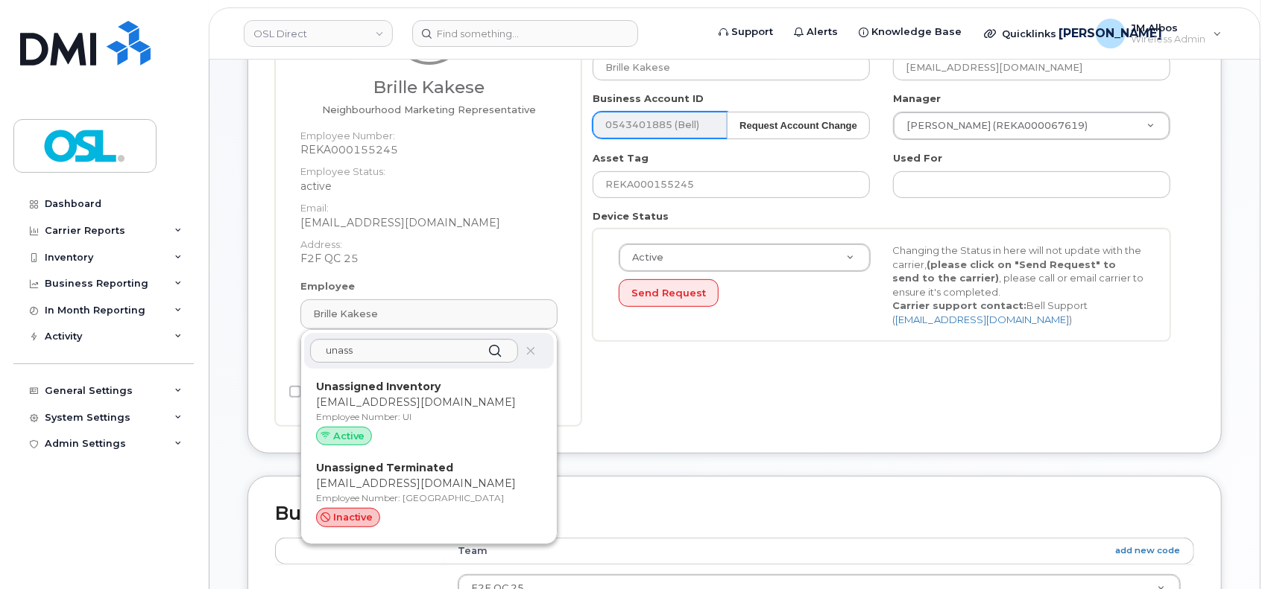
type input "4117510"
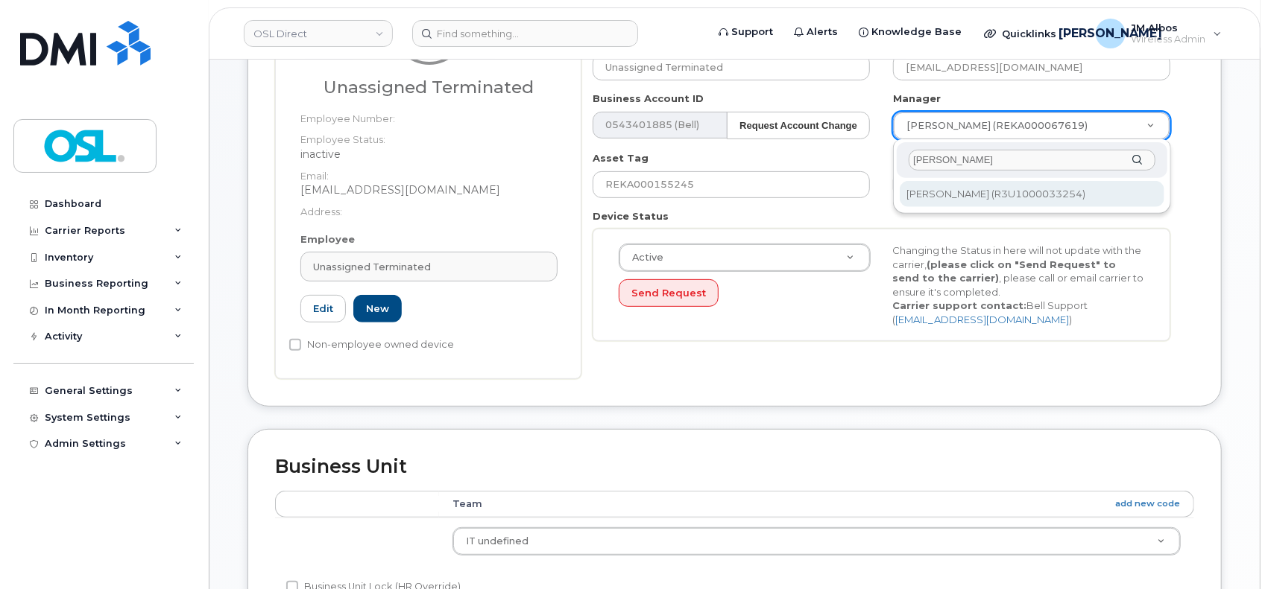
type input "patry"
type input "1527344"
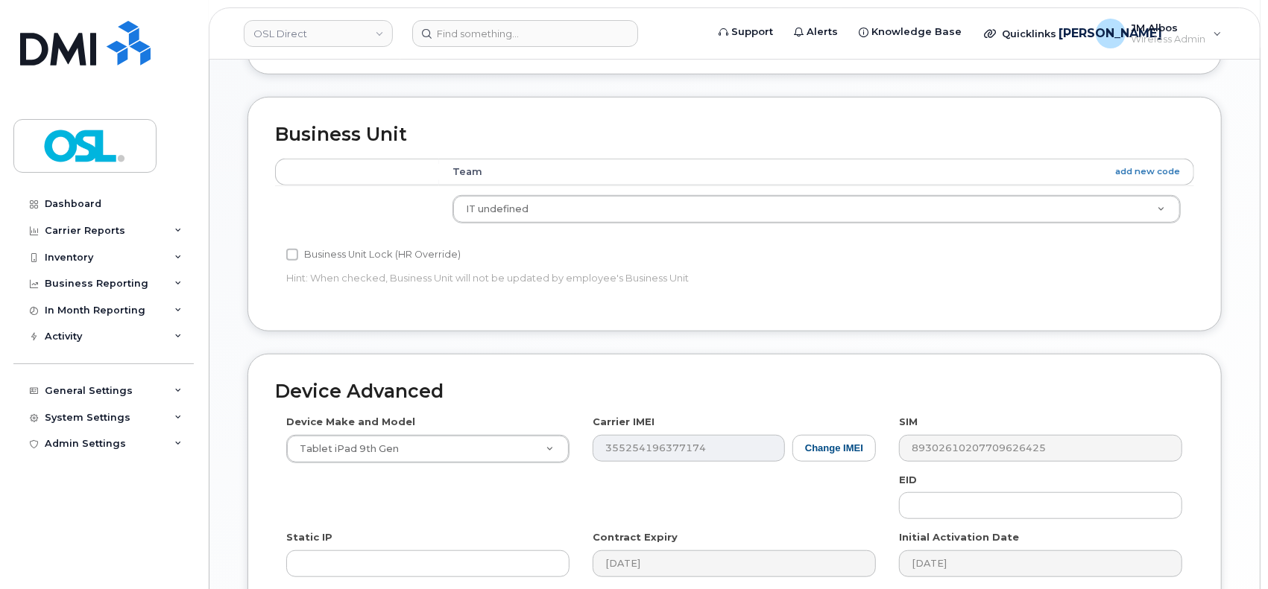
scroll to position [837, 0]
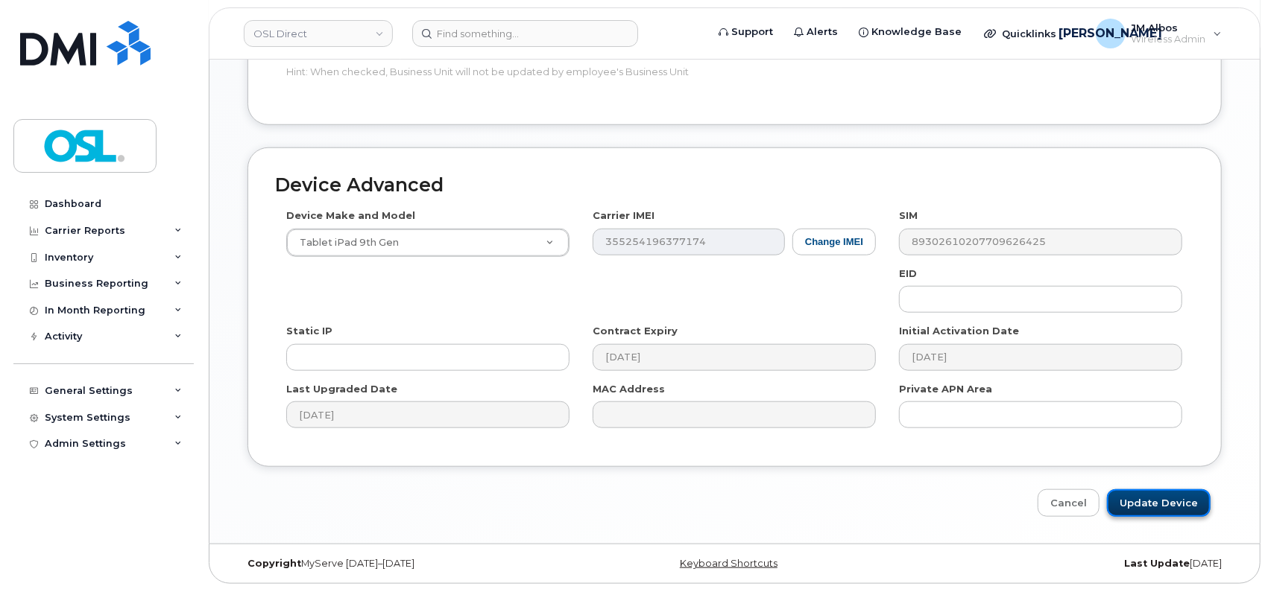
click at [1154, 514] on input "Update Device" at bounding box center [1159, 504] width 104 height 28
type input "Saving..."
